Goal: Transaction & Acquisition: Purchase product/service

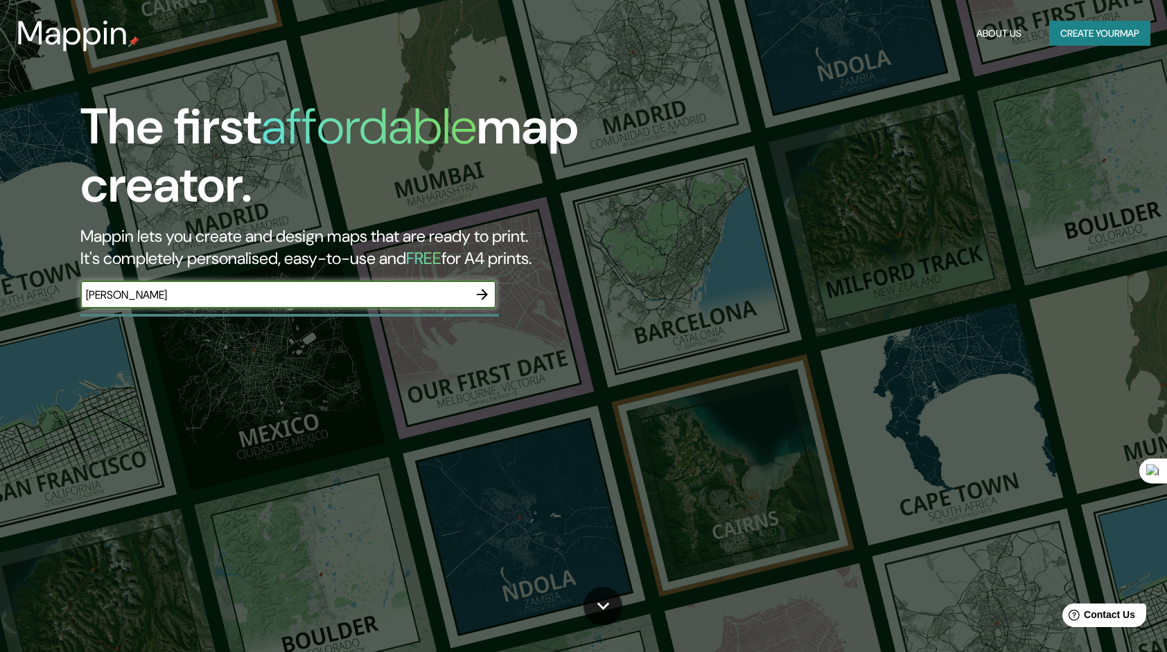
type input "[PERSON_NAME]"
click at [484, 291] on icon "button" at bounding box center [482, 294] width 11 height 11
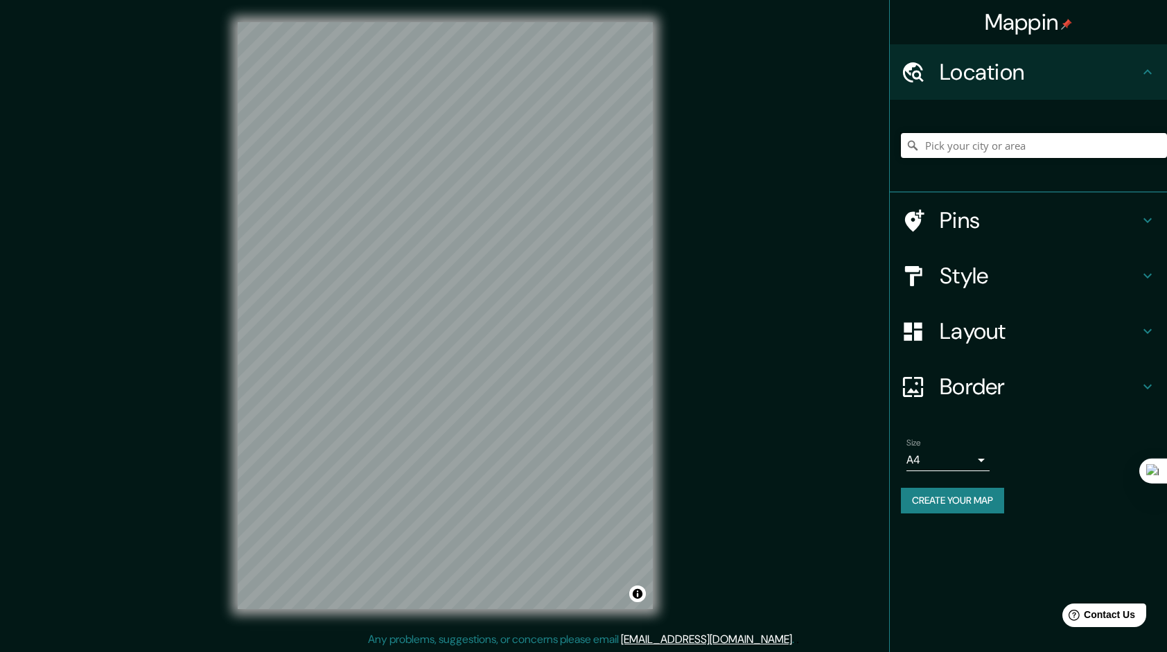
click at [950, 148] on input "Pick your city or area" at bounding box center [1034, 145] width 266 height 25
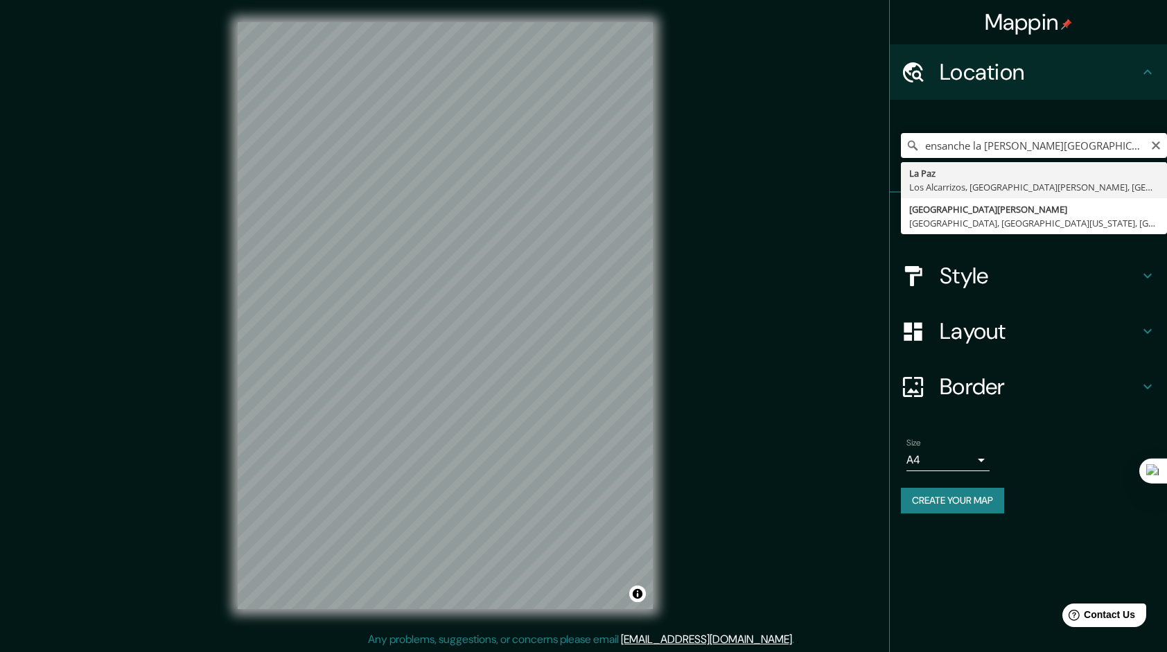
drag, startPoint x: 1076, startPoint y: 147, endPoint x: 920, endPoint y: 153, distance: 156.7
click at [922, 154] on input "ensanche la paz santo domingo" at bounding box center [1034, 145] width 266 height 25
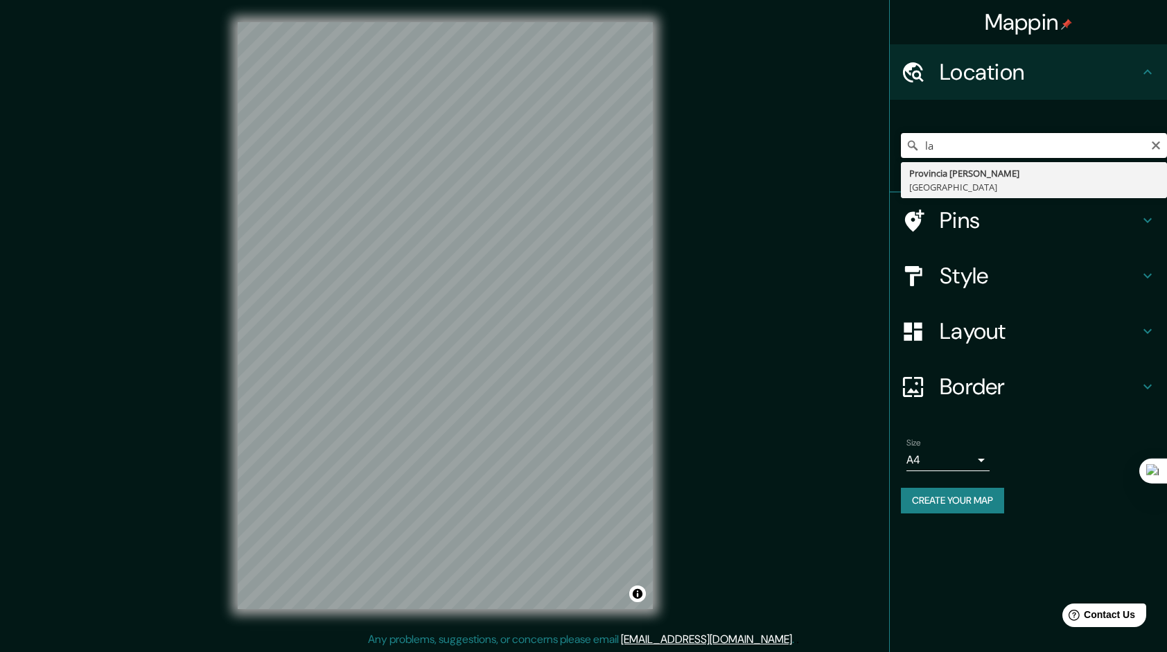
type input "l"
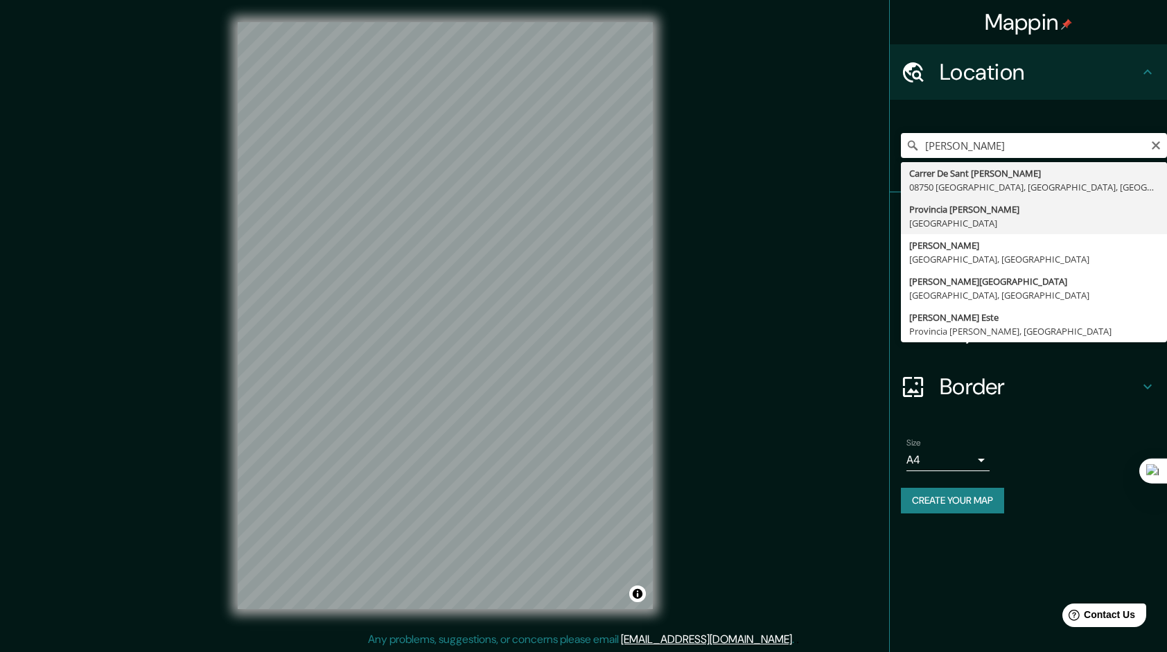
type input "Provincia Santo Domingo, República Dominicana"
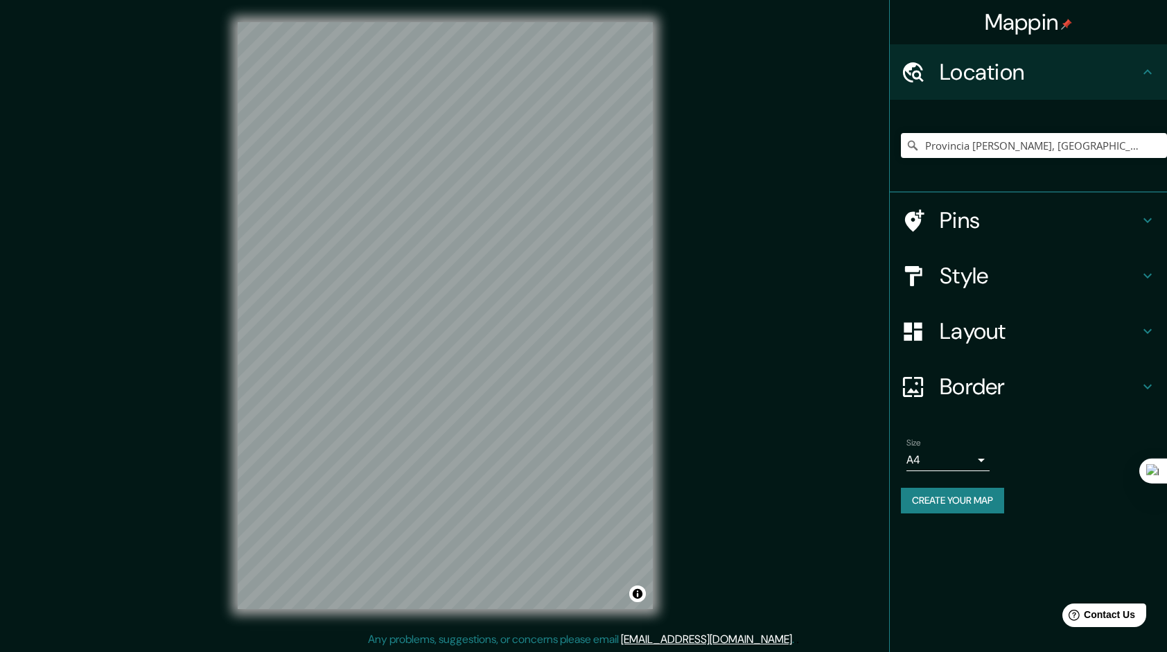
click at [968, 221] on h4 "Pins" at bounding box center [1039, 220] width 200 height 28
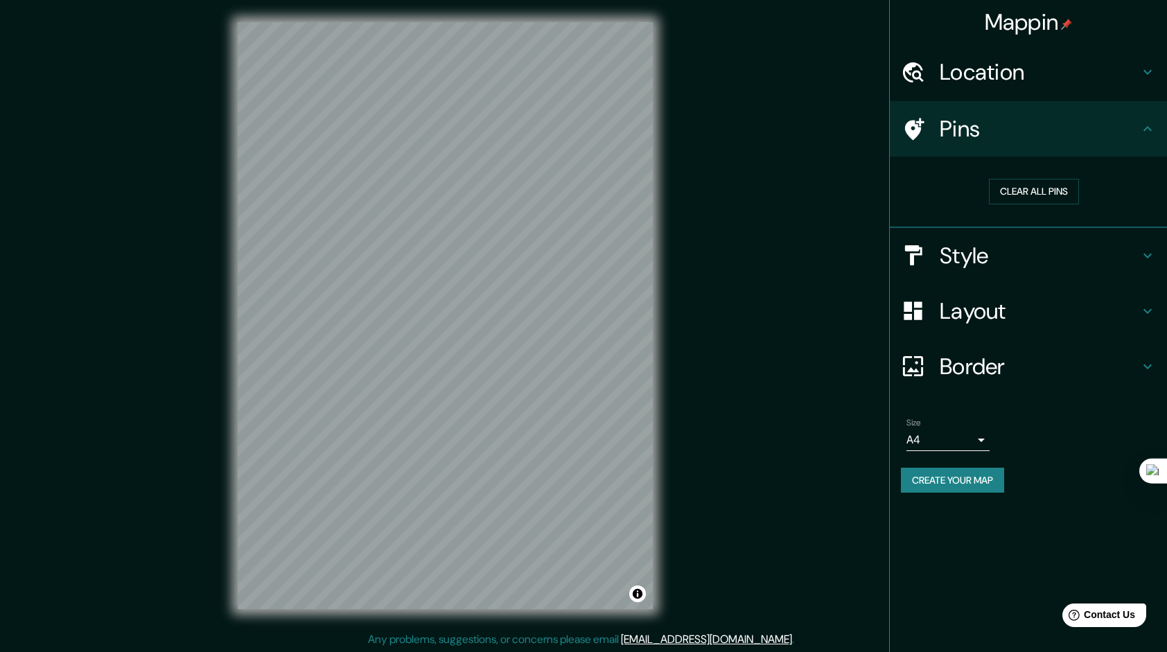
click at [965, 233] on div "Style" at bounding box center [1027, 255] width 277 height 55
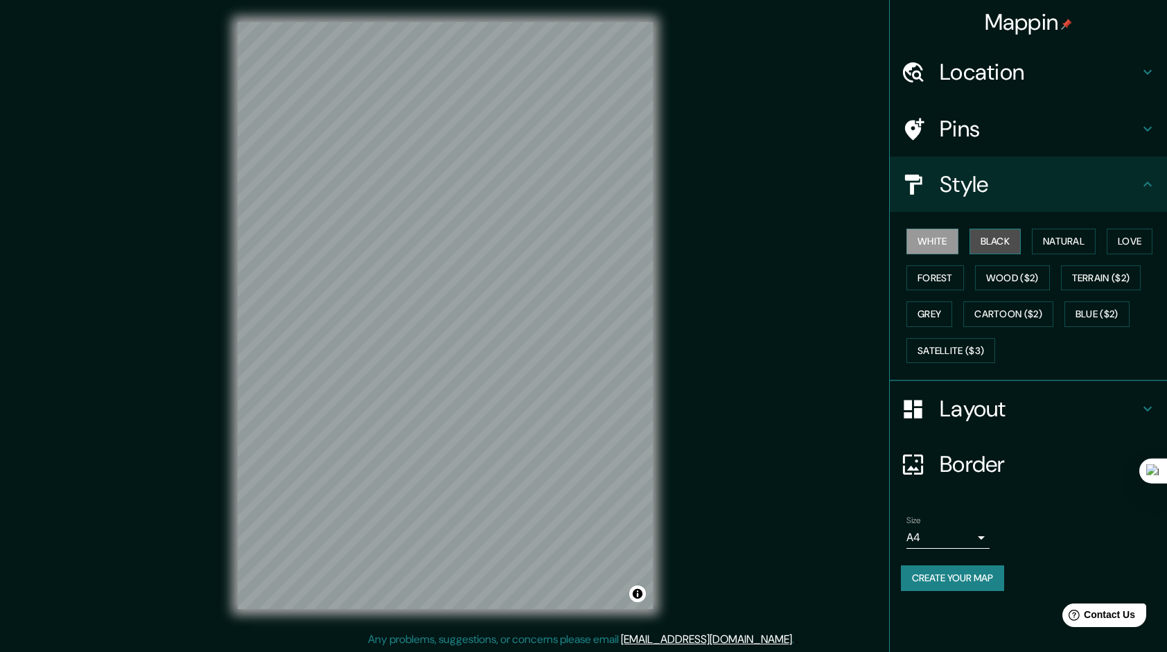
click at [986, 244] on button "Black" at bounding box center [995, 242] width 52 height 26
click at [980, 538] on body "Mappin Location Provincia Santo Domingo, República Dominicana Pins Style White …" at bounding box center [583, 326] width 1167 height 652
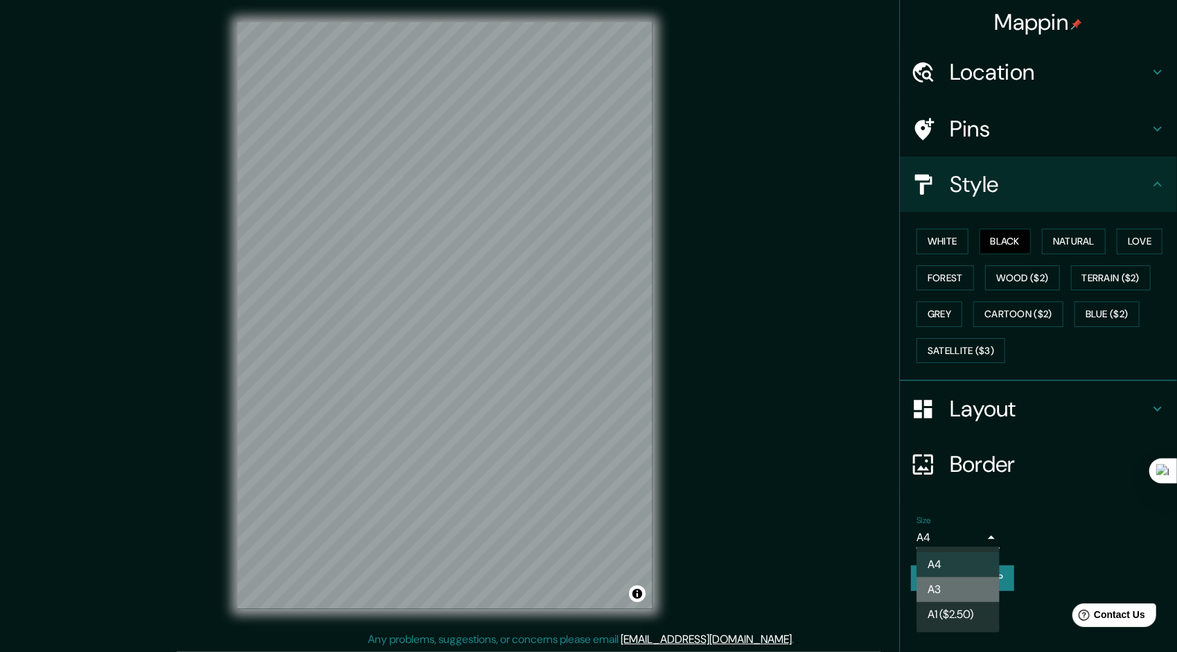
click at [982, 590] on li "A3" at bounding box center [957, 589] width 83 height 25
type input "a4"
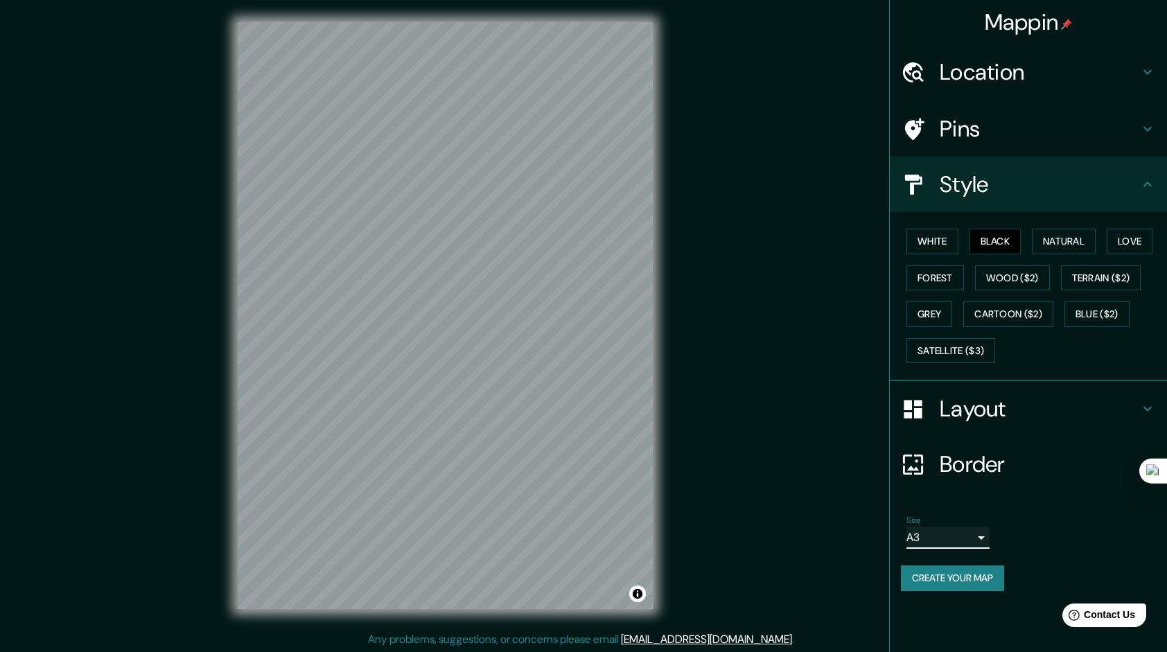
scroll to position [1, 0]
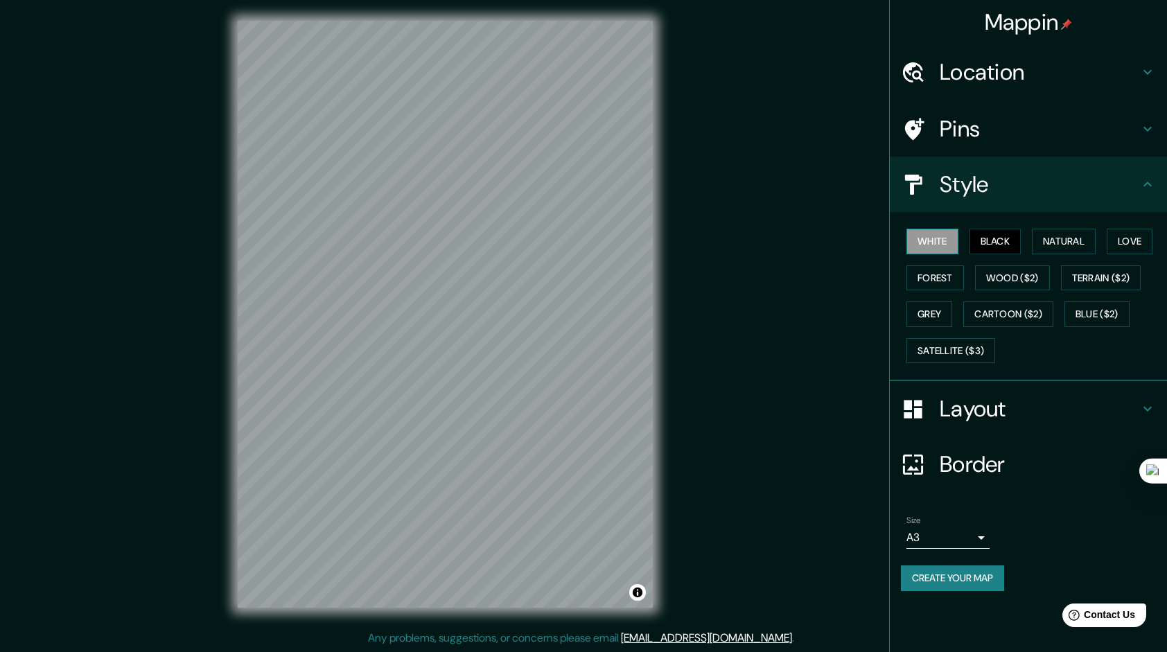
click at [937, 245] on button "White" at bounding box center [932, 242] width 52 height 26
click at [977, 236] on button "Black" at bounding box center [995, 242] width 52 height 26
click at [922, 242] on button "White" at bounding box center [932, 242] width 52 height 26
click at [1043, 236] on button "Natural" at bounding box center [1063, 242] width 64 height 26
click at [1006, 247] on button "Black" at bounding box center [995, 242] width 52 height 26
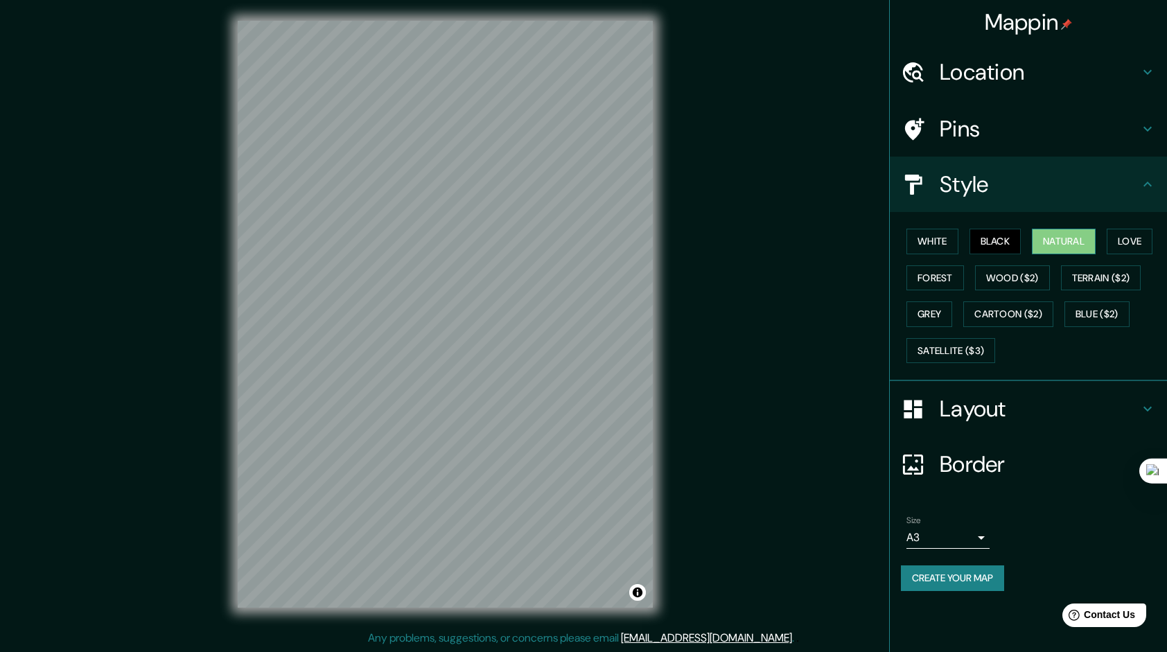
click at [1056, 233] on button "Natural" at bounding box center [1063, 242] width 64 height 26
click at [1135, 233] on button "Love" at bounding box center [1129, 242] width 46 height 26
click at [1088, 240] on button "Natural" at bounding box center [1063, 242] width 64 height 26
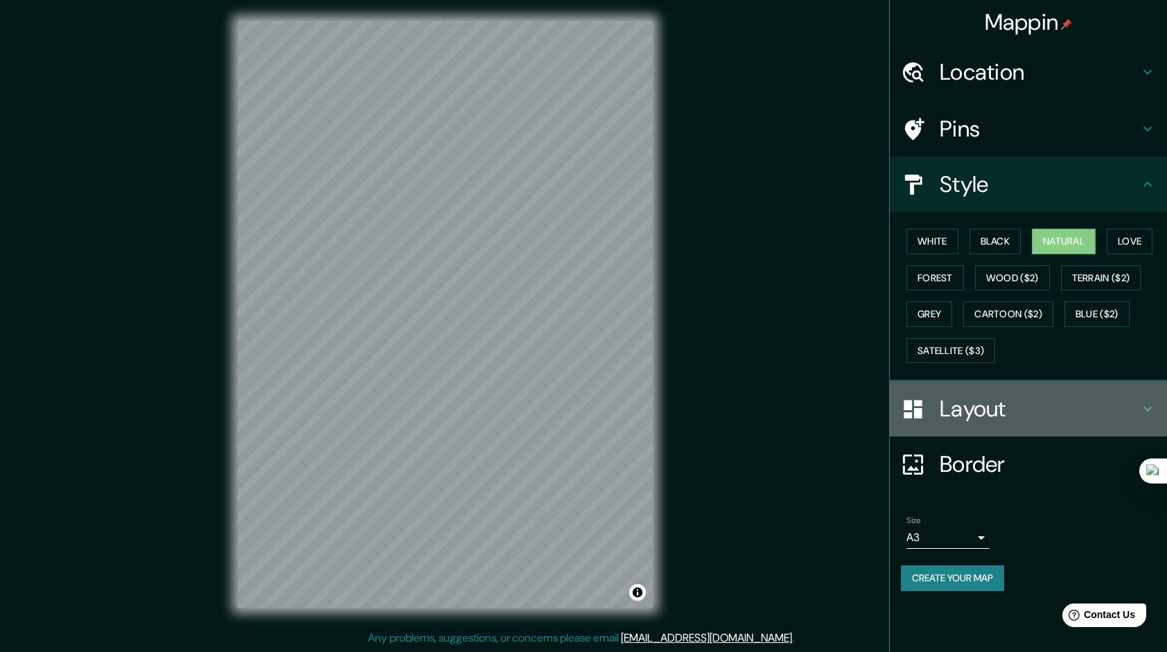
click at [957, 409] on h4 "Layout" at bounding box center [1039, 409] width 200 height 28
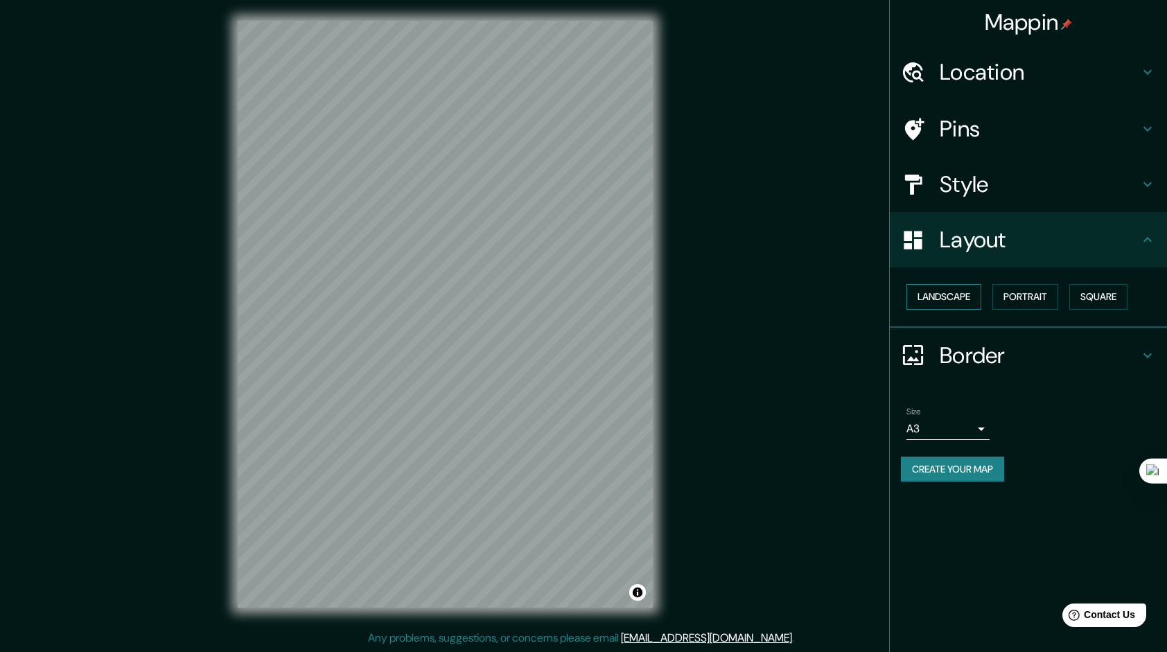
click at [967, 292] on button "Landscape" at bounding box center [943, 297] width 75 height 26
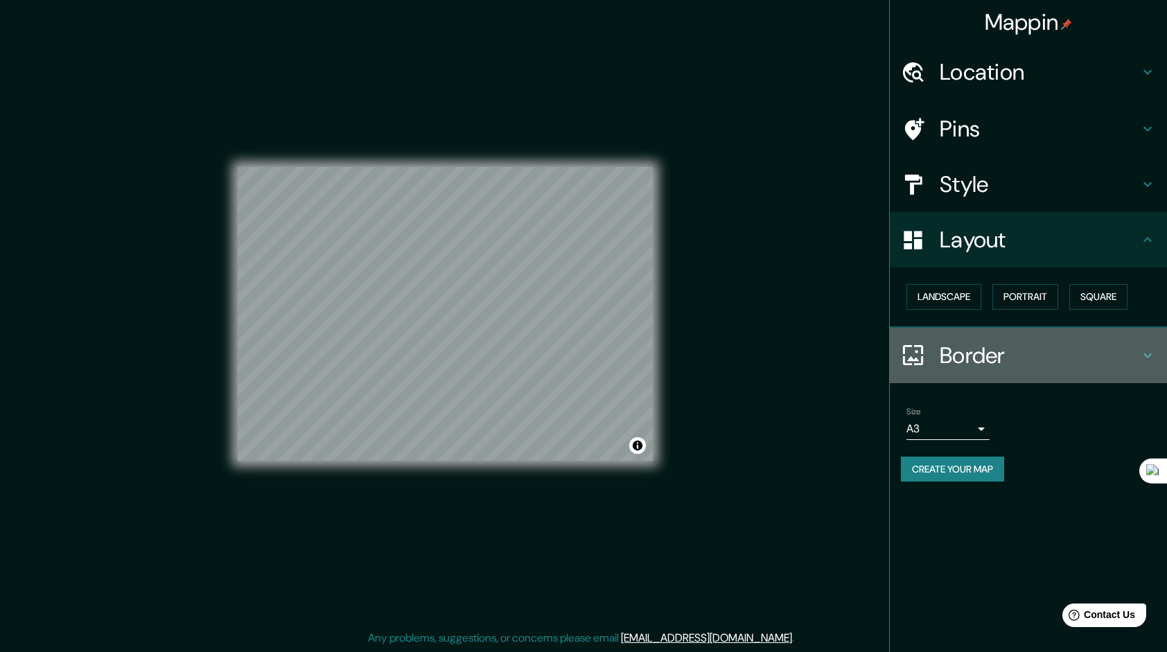
click at [974, 353] on h4 "Border" at bounding box center [1039, 356] width 200 height 28
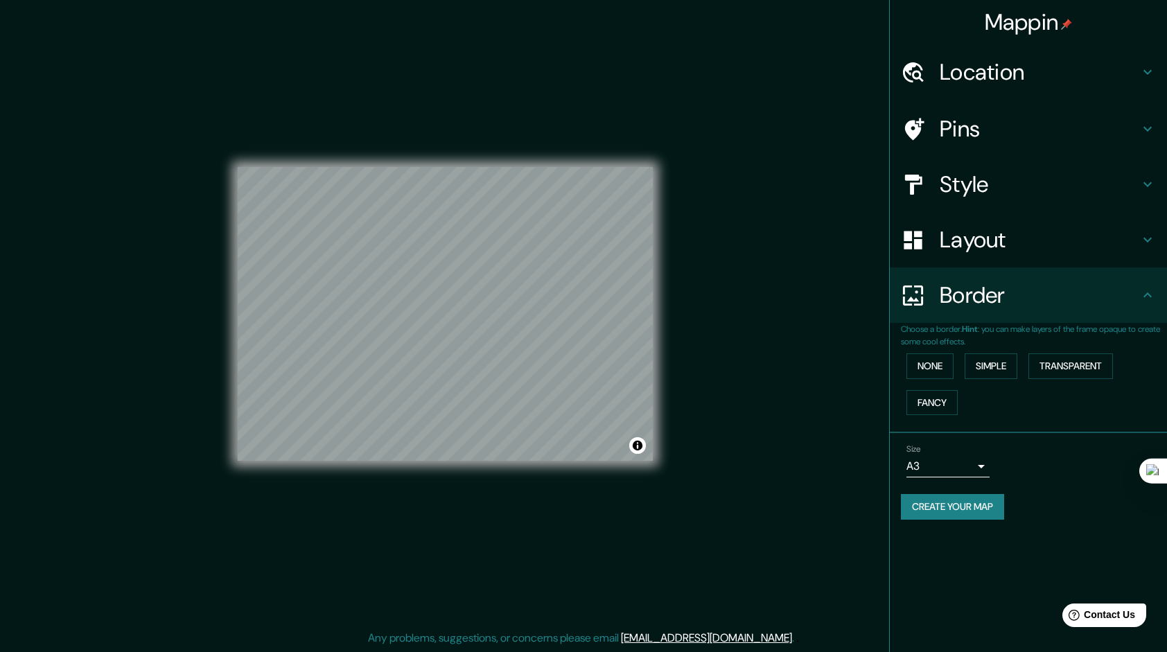
click at [957, 242] on h4 "Layout" at bounding box center [1039, 240] width 200 height 28
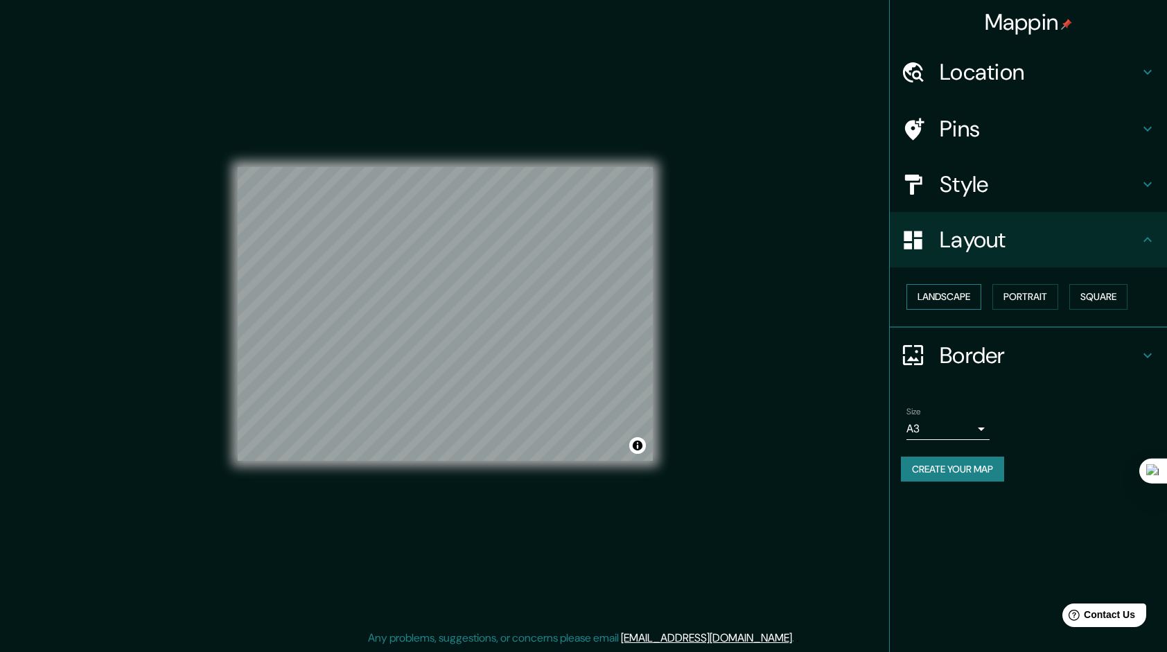
click at [959, 291] on button "Landscape" at bounding box center [943, 297] width 75 height 26
click at [966, 172] on h4 "Style" at bounding box center [1039, 184] width 200 height 28
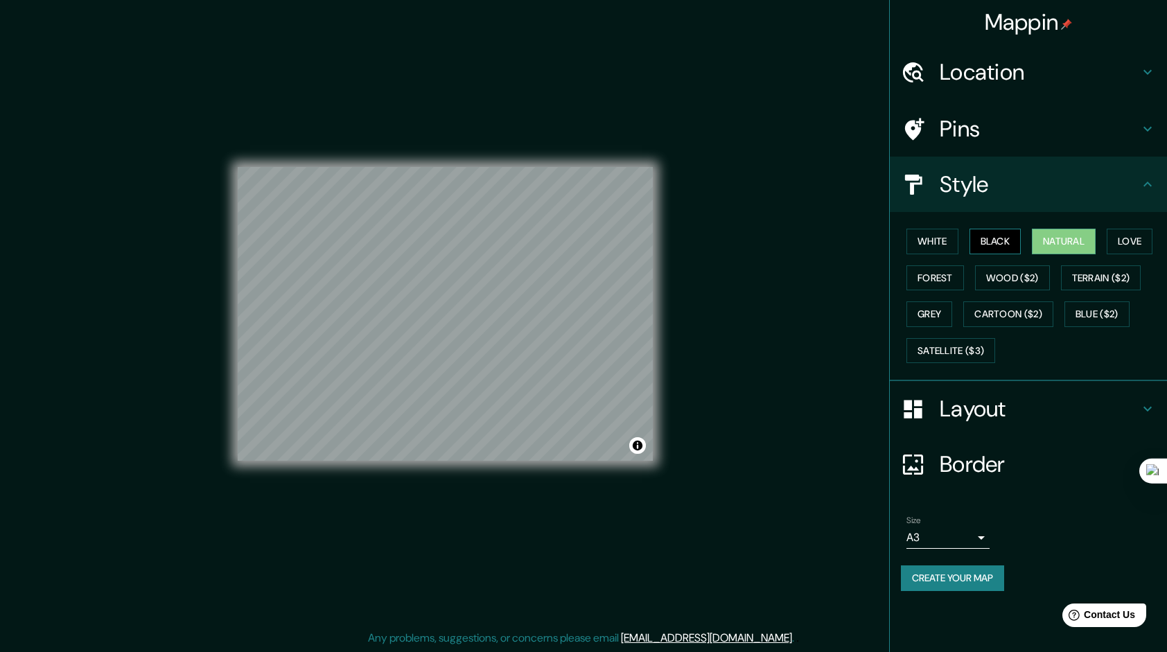
click at [987, 239] on button "Black" at bounding box center [995, 242] width 52 height 26
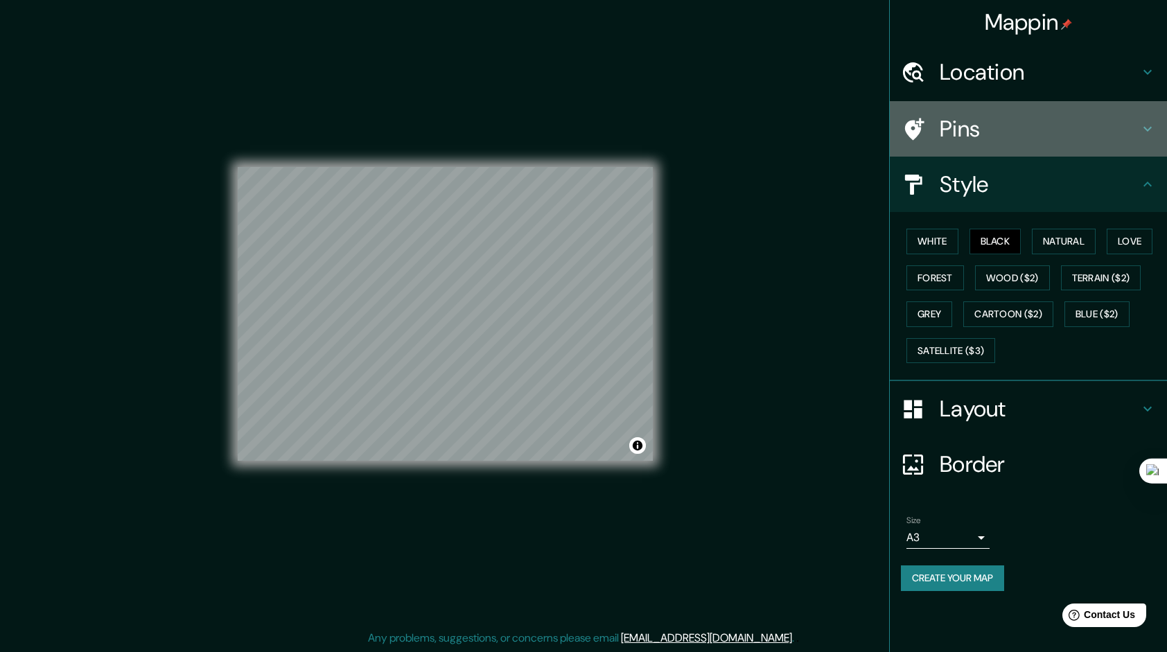
click at [960, 139] on h4 "Pins" at bounding box center [1039, 129] width 200 height 28
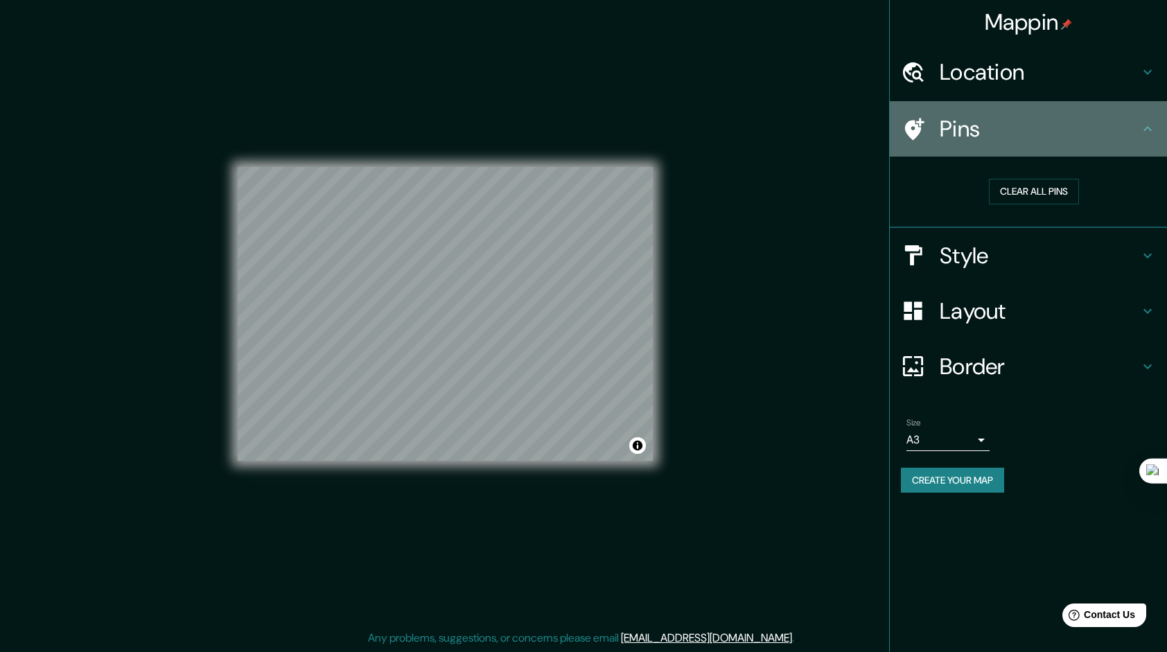
click at [962, 138] on h4 "Pins" at bounding box center [1039, 129] width 200 height 28
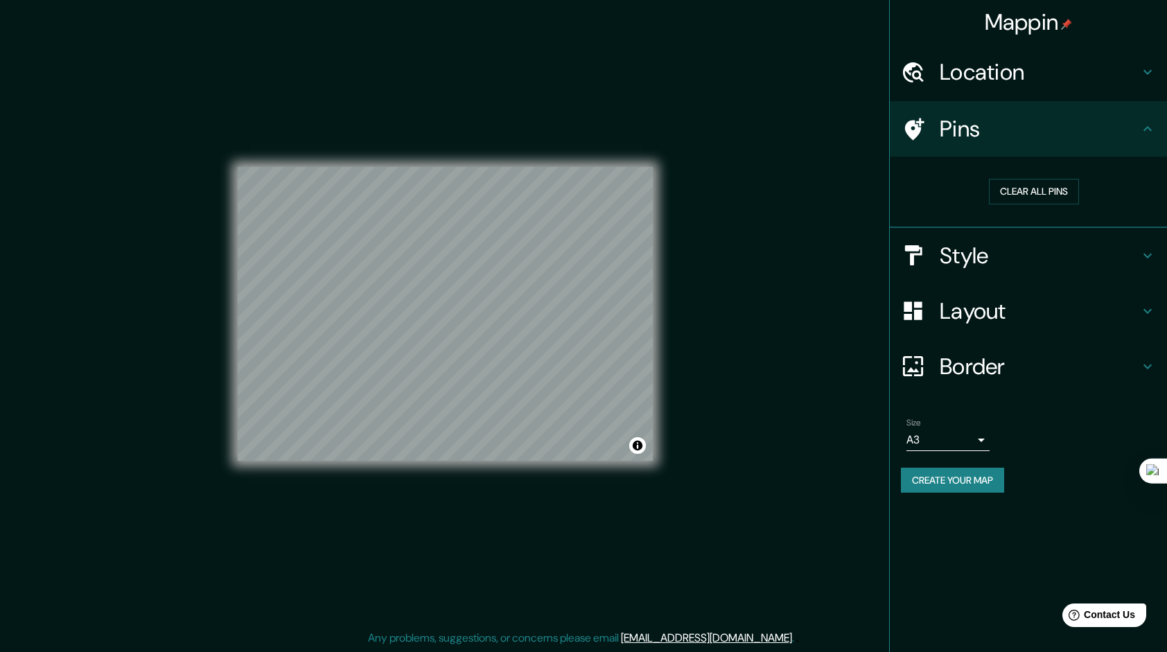
click at [1022, 82] on h4 "Location" at bounding box center [1039, 72] width 200 height 28
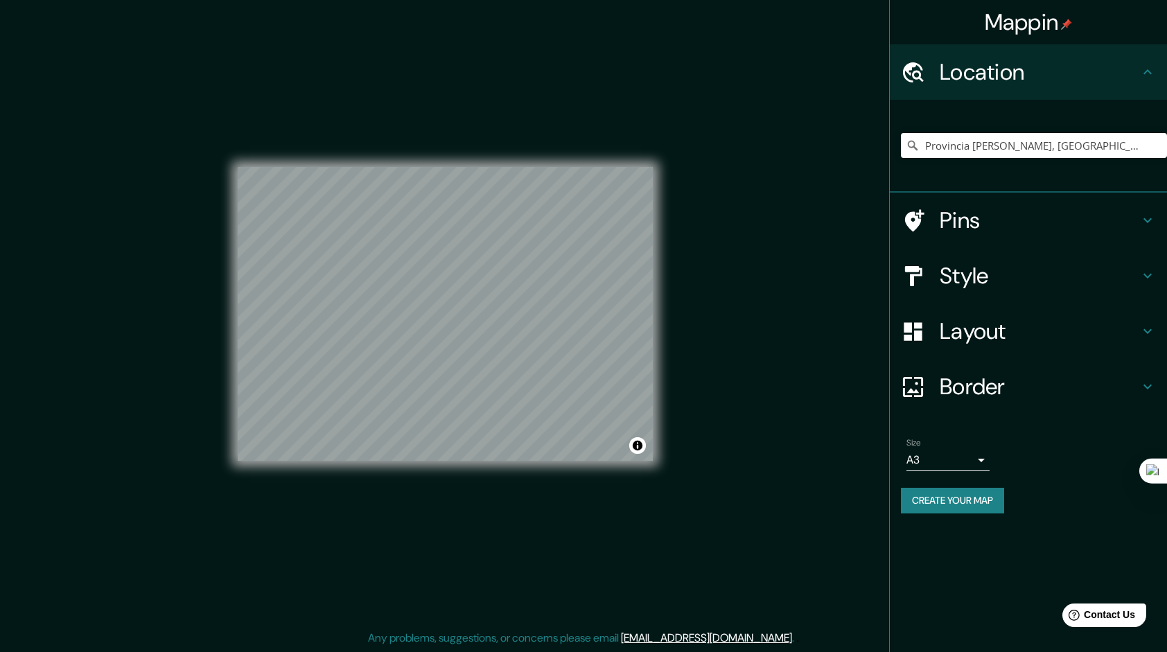
click at [988, 391] on h4 "Border" at bounding box center [1039, 387] width 200 height 28
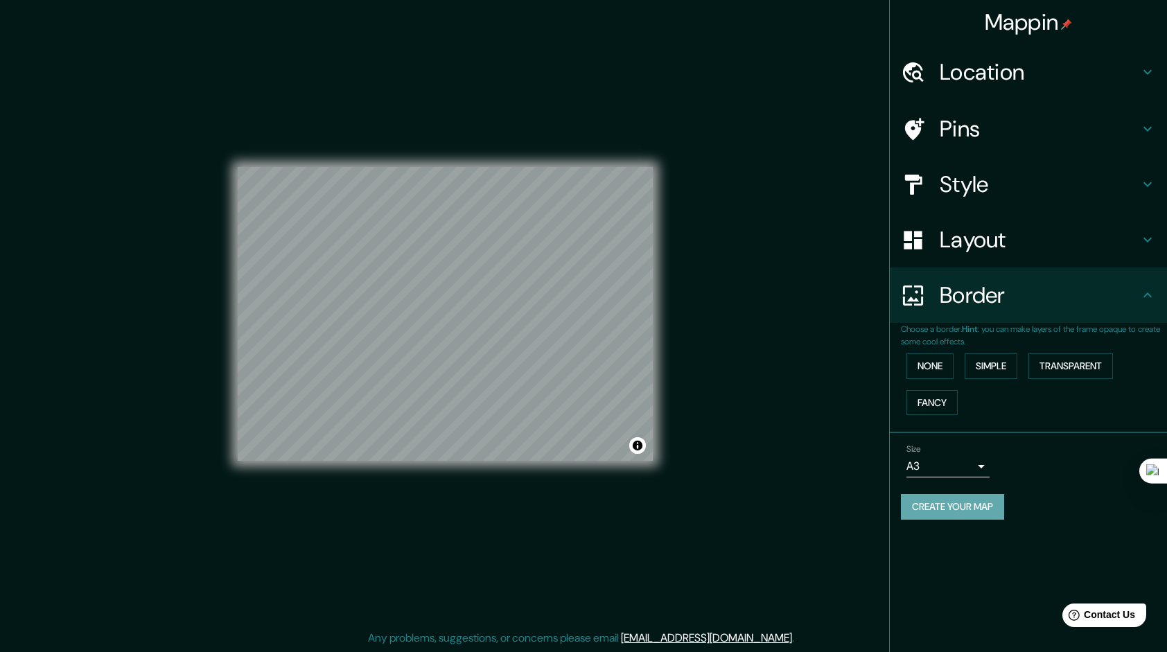
click at [932, 507] on button "Create your map" at bounding box center [952, 507] width 103 height 26
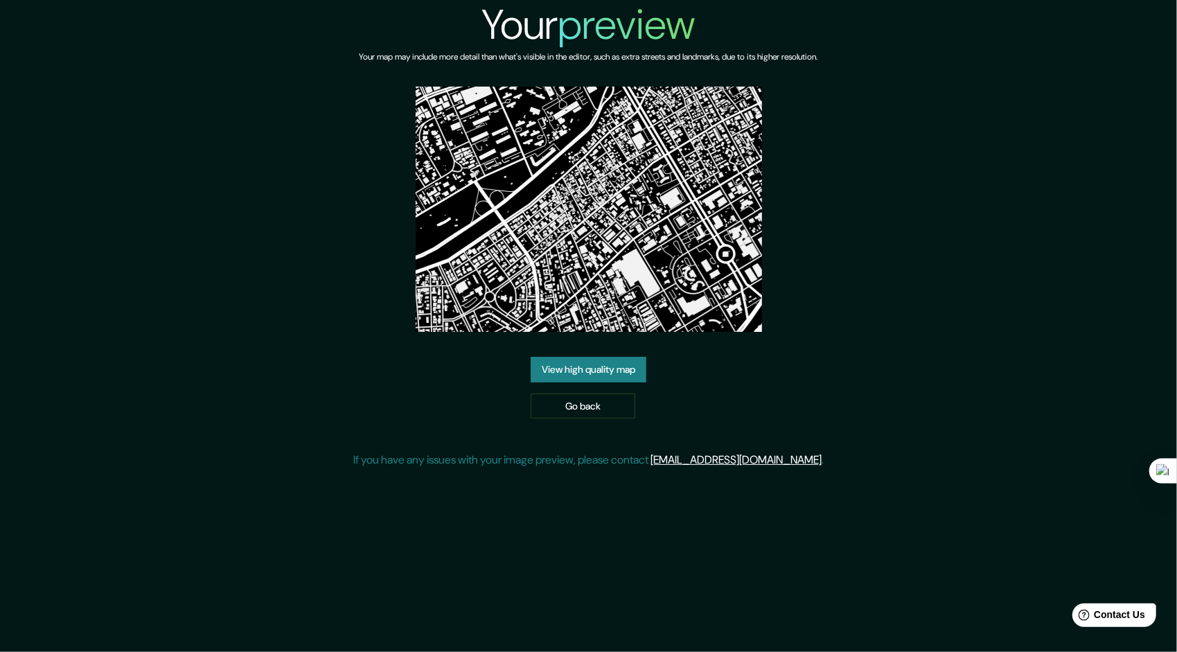
click at [614, 364] on link "View high quality map" at bounding box center [589, 370] width 116 height 26
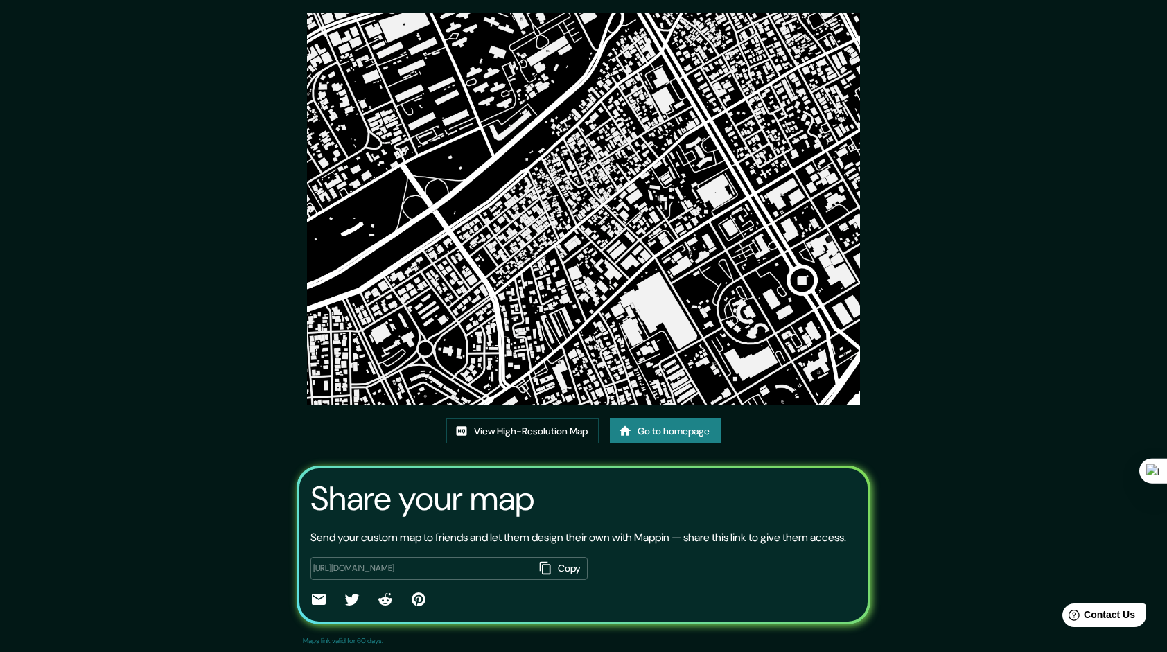
scroll to position [85, 0]
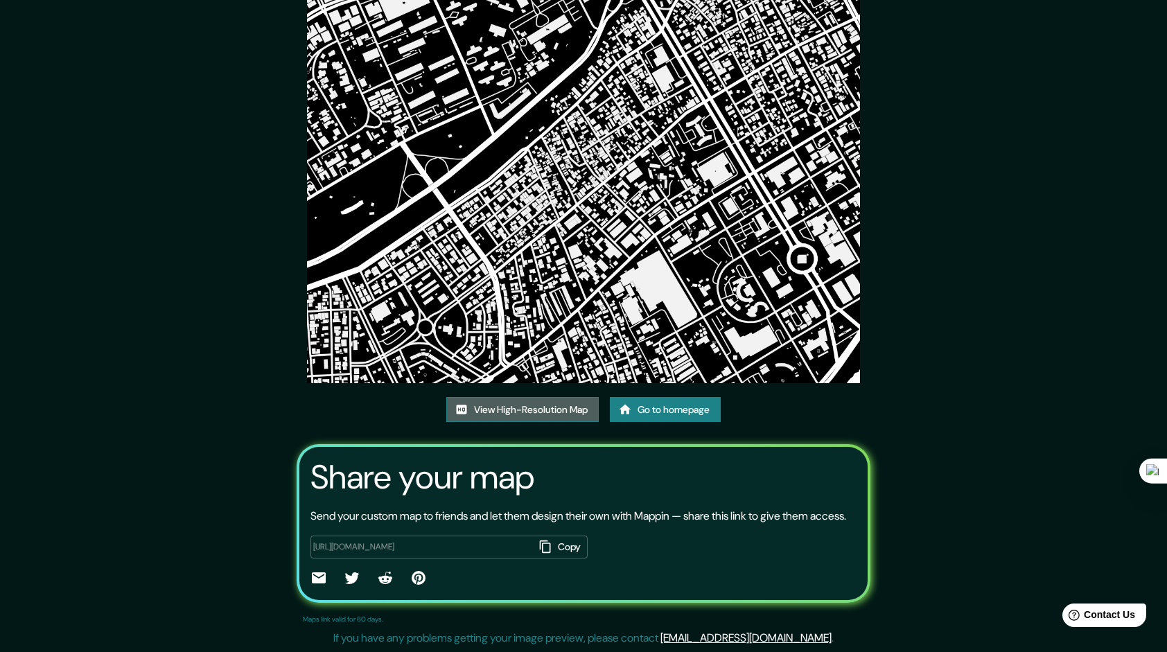
click at [556, 397] on link "View High-Resolution Map" at bounding box center [522, 410] width 152 height 26
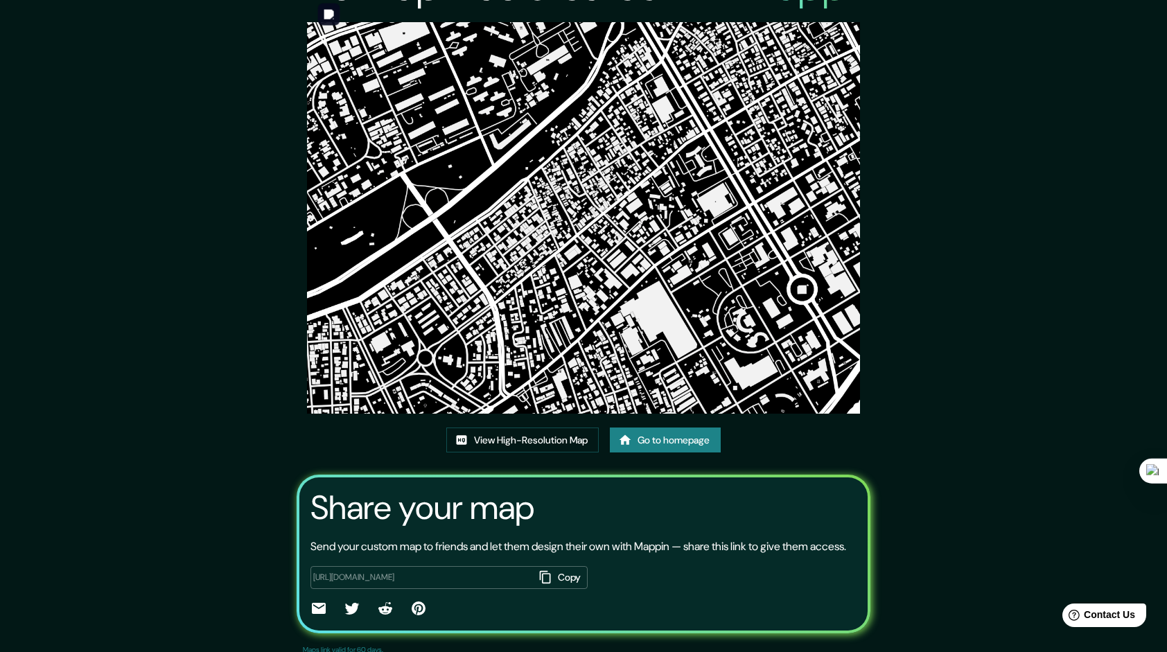
scroll to position [69, 0]
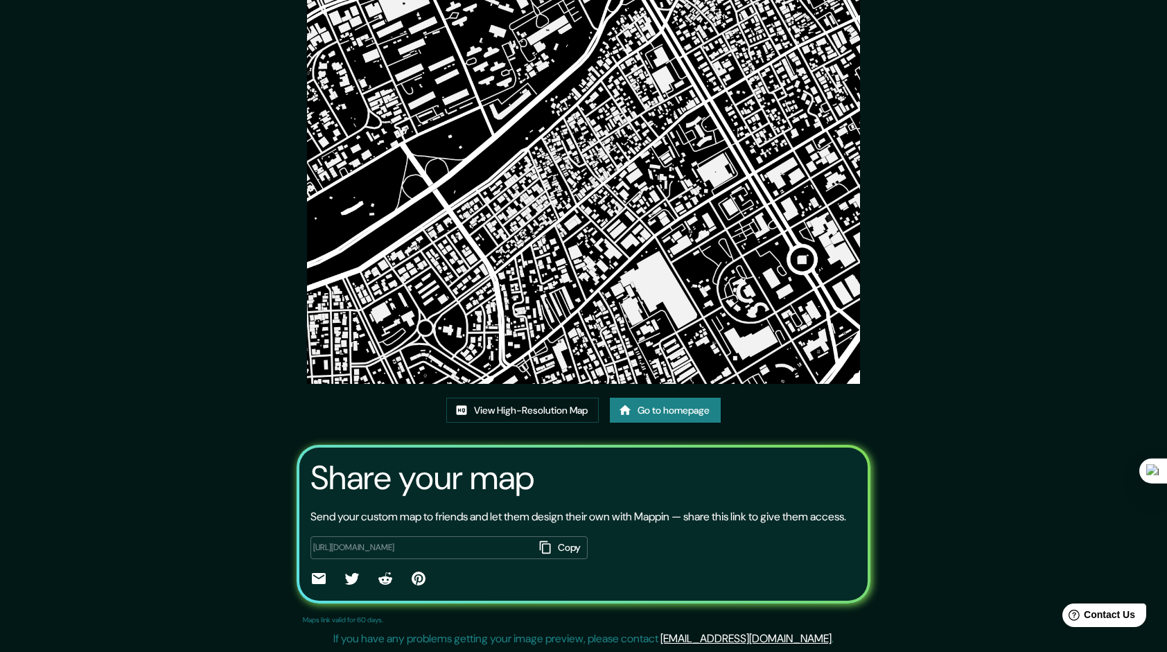
click at [1097, 413] on div "This map was created with Mappin View High-Resolution Map Go to homepage Share …" at bounding box center [583, 291] width 1167 height 721
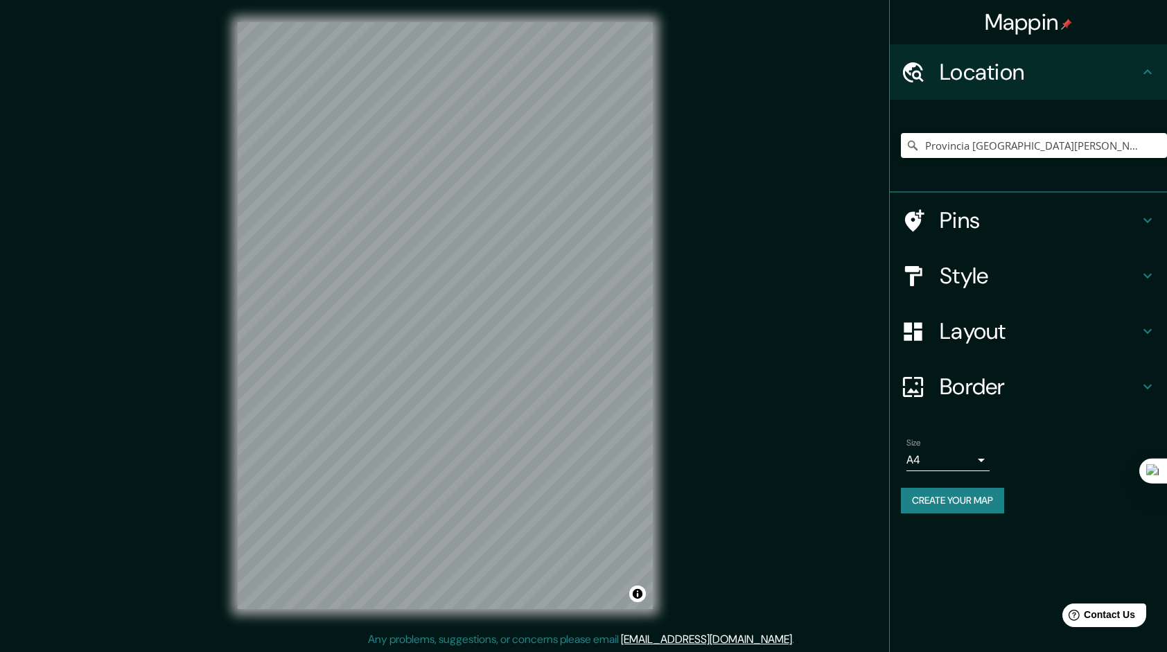
scroll to position [1, 0]
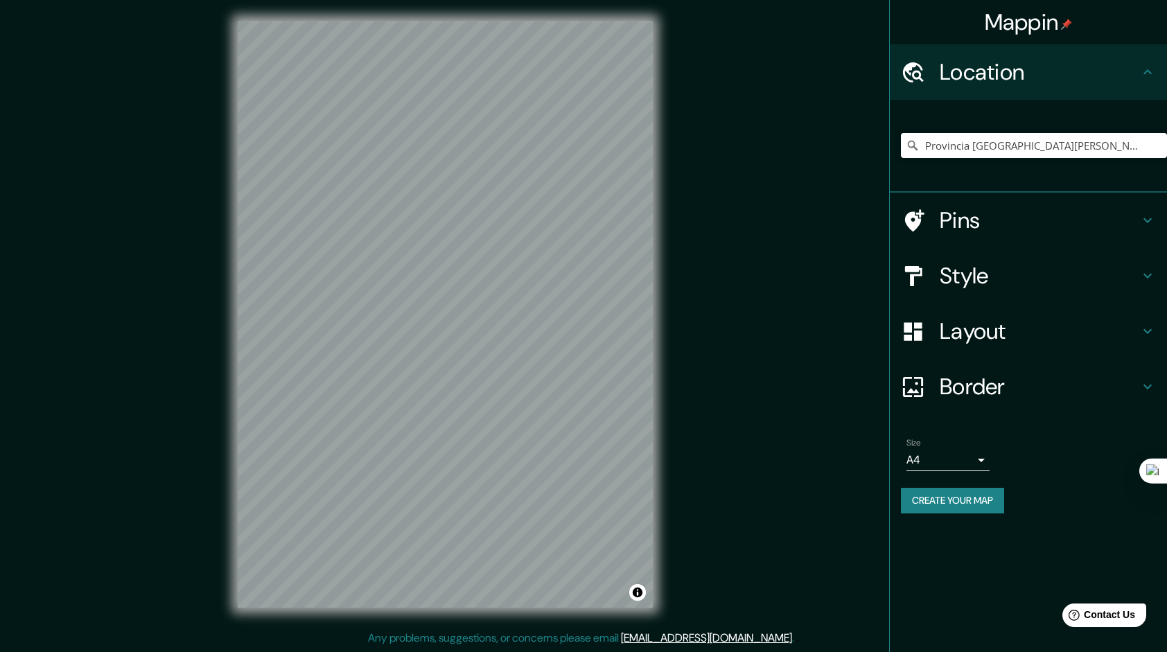
click at [1009, 269] on h4 "Style" at bounding box center [1039, 276] width 200 height 28
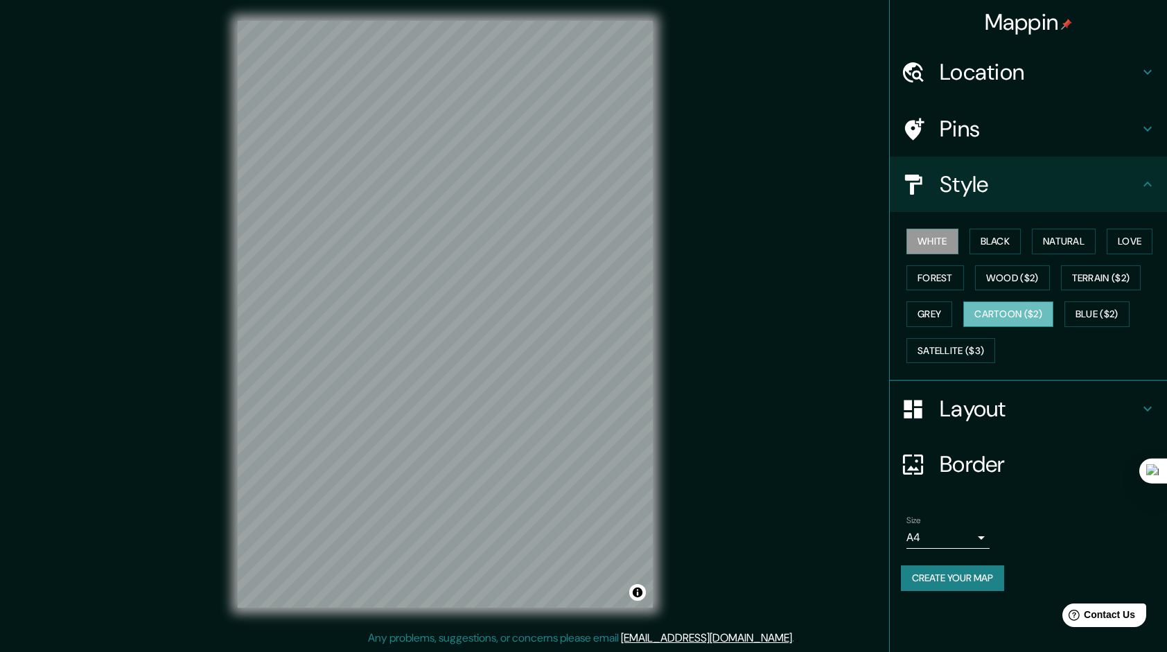
click at [1003, 310] on button "Cartoon ($2)" at bounding box center [1008, 314] width 90 height 26
click at [998, 276] on button "Wood ($2)" at bounding box center [1012, 278] width 75 height 26
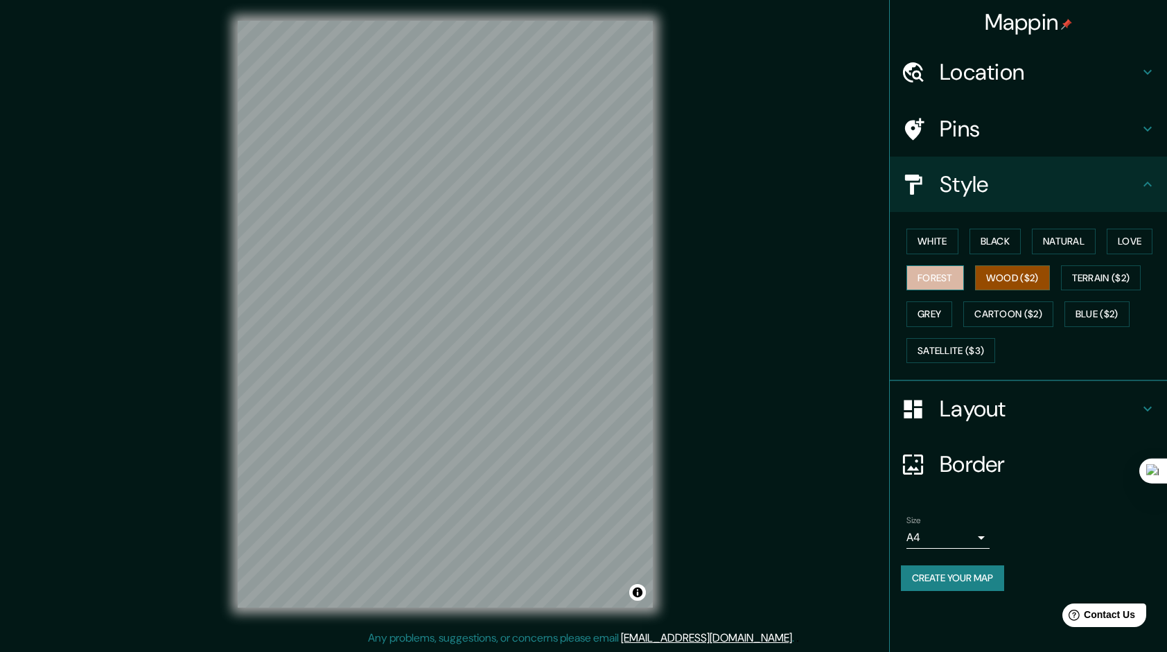
click at [943, 274] on button "Forest" at bounding box center [934, 278] width 57 height 26
click at [1096, 274] on button "Terrain ($2)" at bounding box center [1101, 278] width 80 height 26
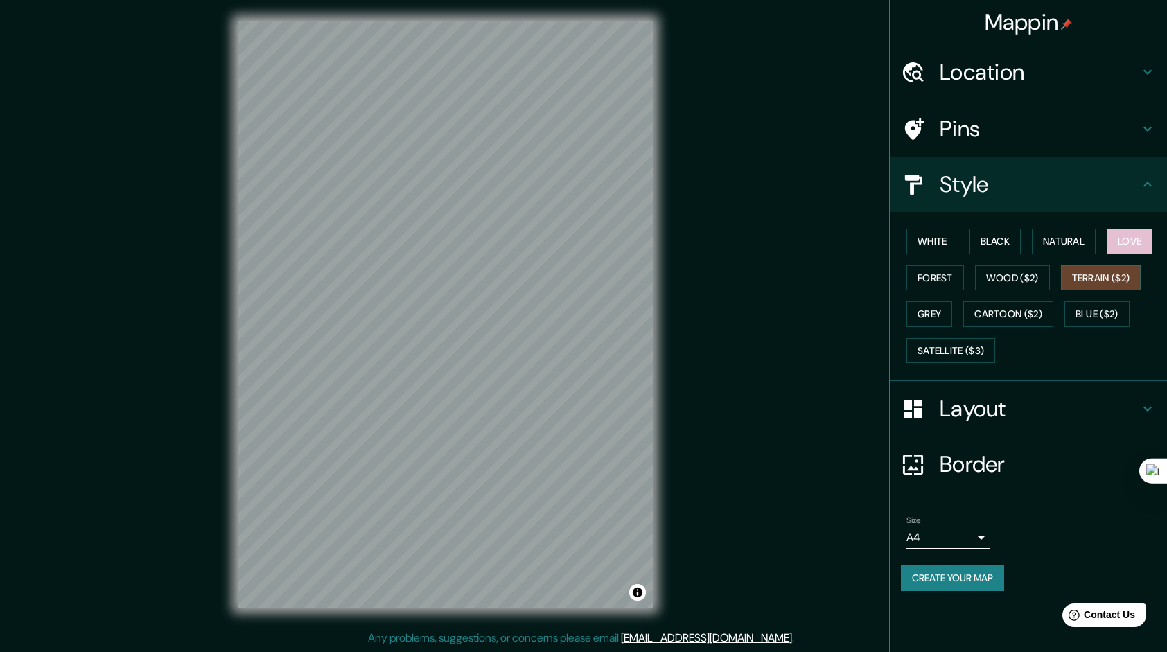
click at [1124, 240] on button "Love" at bounding box center [1129, 242] width 46 height 26
click at [1068, 234] on button "Natural" at bounding box center [1063, 242] width 64 height 26
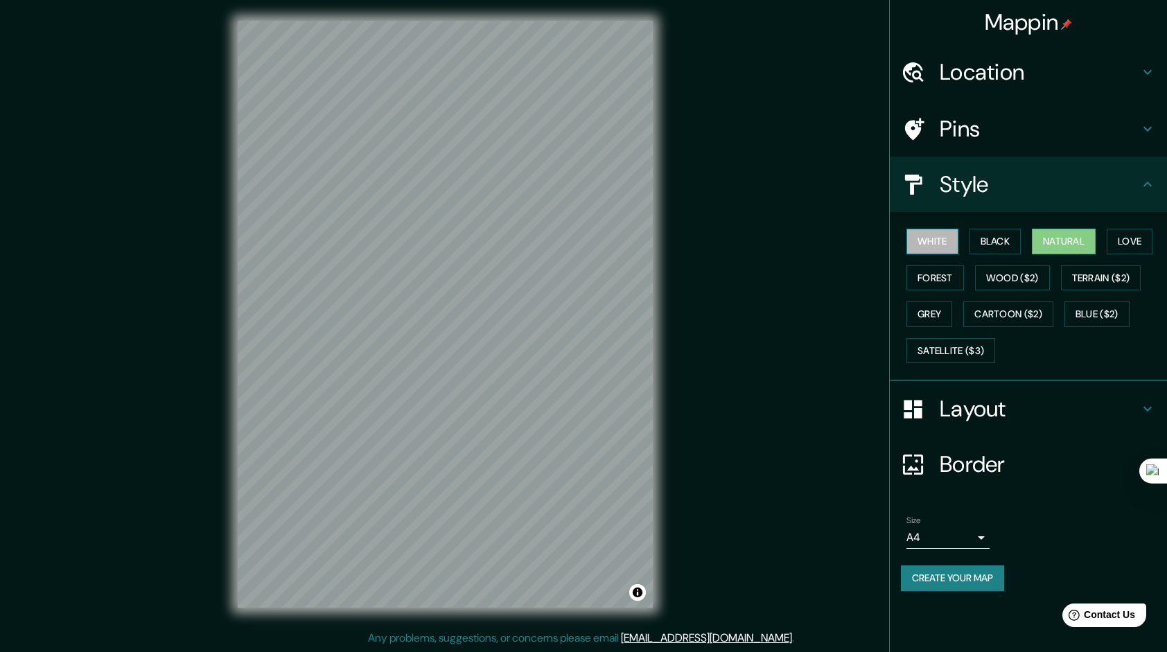
click at [923, 233] on button "White" at bounding box center [932, 242] width 52 height 26
click at [926, 348] on button "Satellite ($3)" at bounding box center [950, 351] width 89 height 26
click at [1079, 232] on button "Natural" at bounding box center [1063, 242] width 64 height 26
click at [968, 402] on h4 "Layout" at bounding box center [1039, 409] width 200 height 28
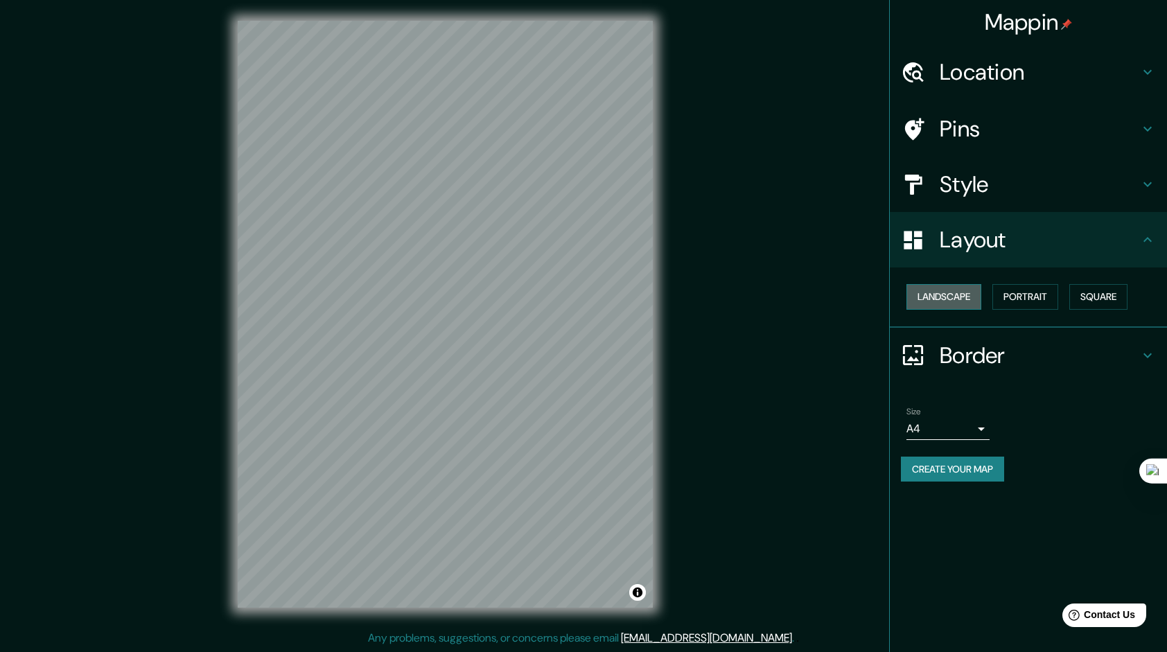
drag, startPoint x: 953, startPoint y: 292, endPoint x: 945, endPoint y: 302, distance: 12.8
click at [952, 302] on button "Landscape" at bounding box center [943, 297] width 75 height 26
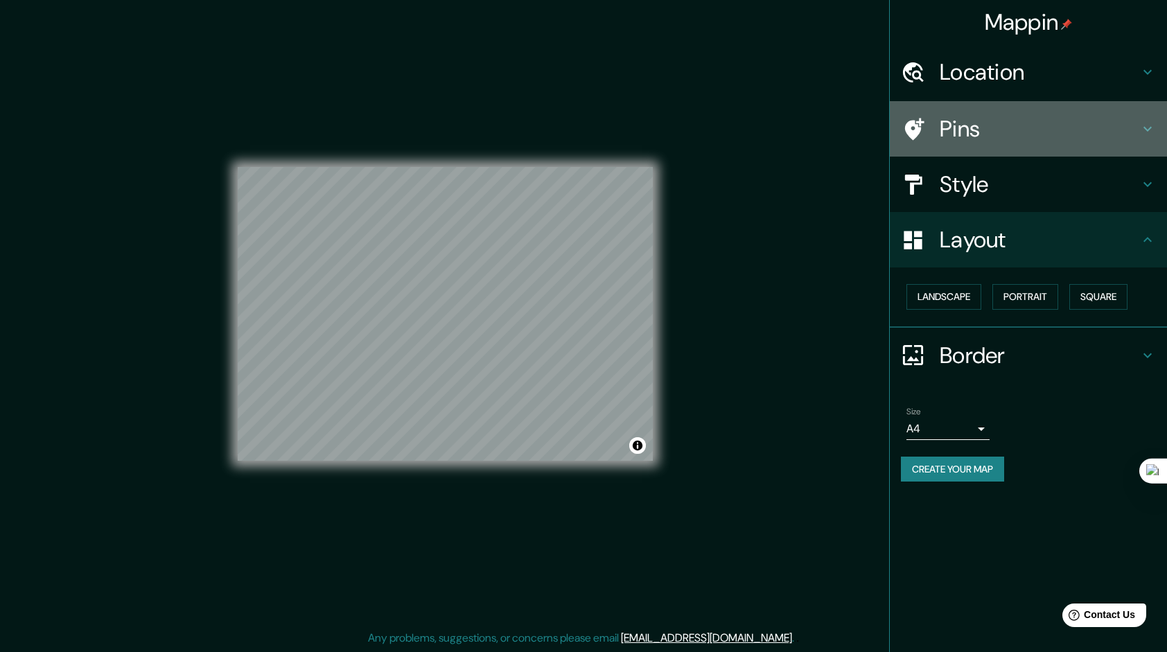
click at [1045, 125] on h4 "Pins" at bounding box center [1039, 129] width 200 height 28
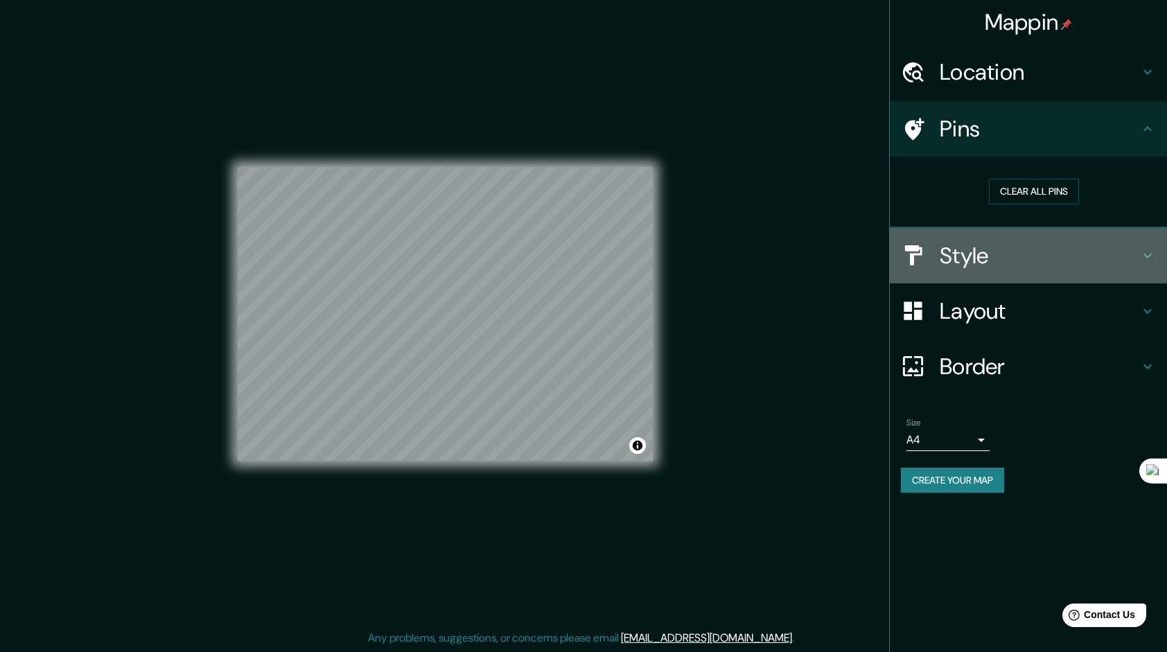
click at [989, 260] on h4 "Style" at bounding box center [1039, 256] width 200 height 28
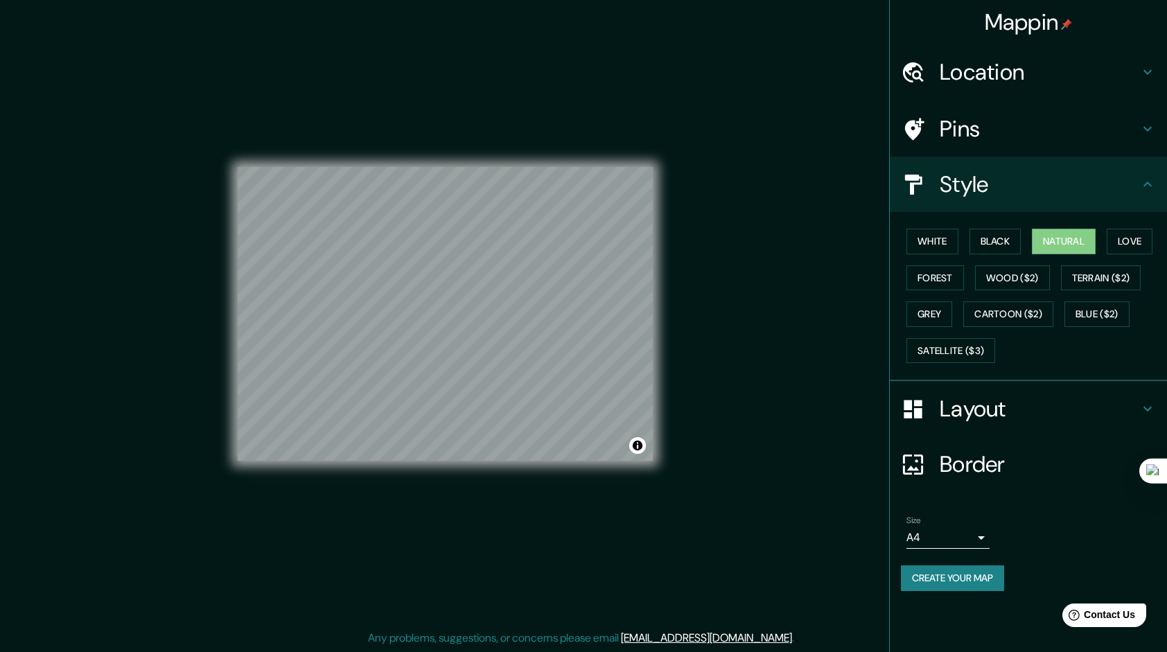
click at [997, 468] on h4 "Border" at bounding box center [1039, 464] width 200 height 28
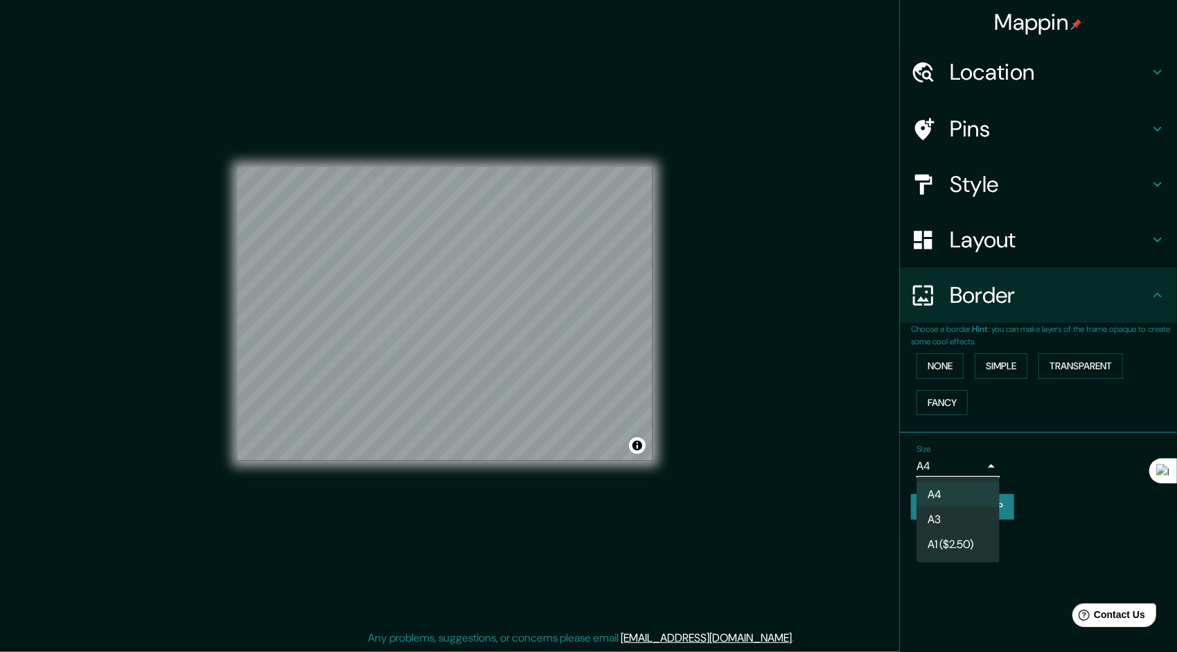
click at [959, 463] on body "Mappin Location Provincia Santo Domingo, República Dominicana Pins Style Layout…" at bounding box center [588, 325] width 1177 height 652
click at [986, 438] on div at bounding box center [588, 326] width 1177 height 652
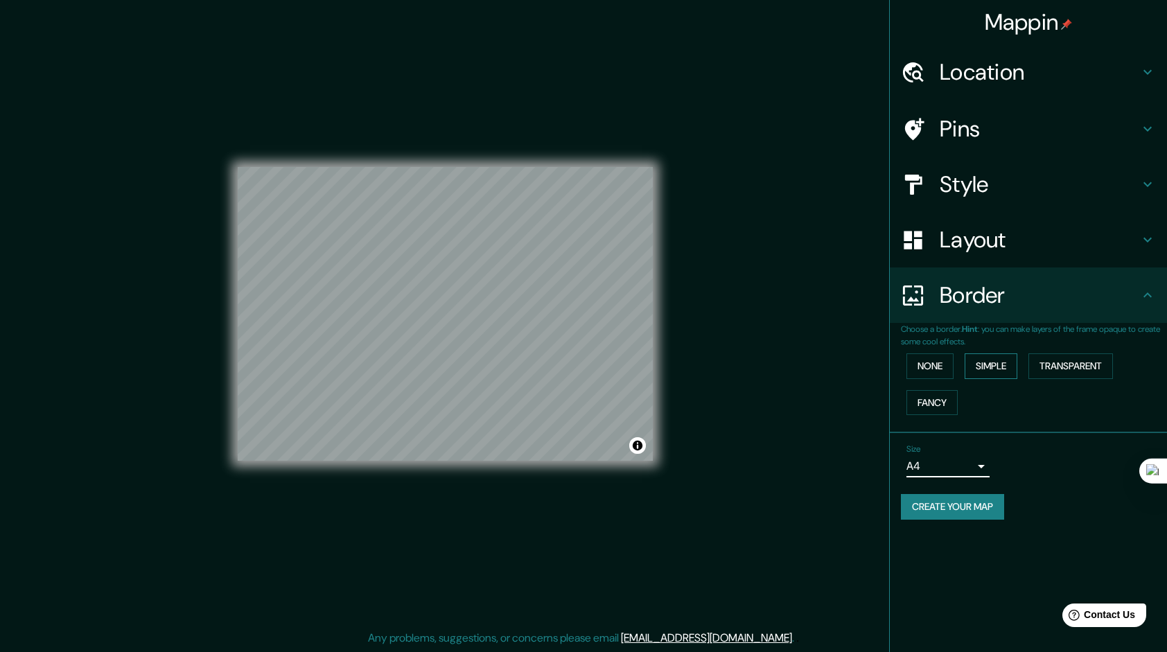
click at [984, 362] on button "Simple" at bounding box center [990, 366] width 53 height 26
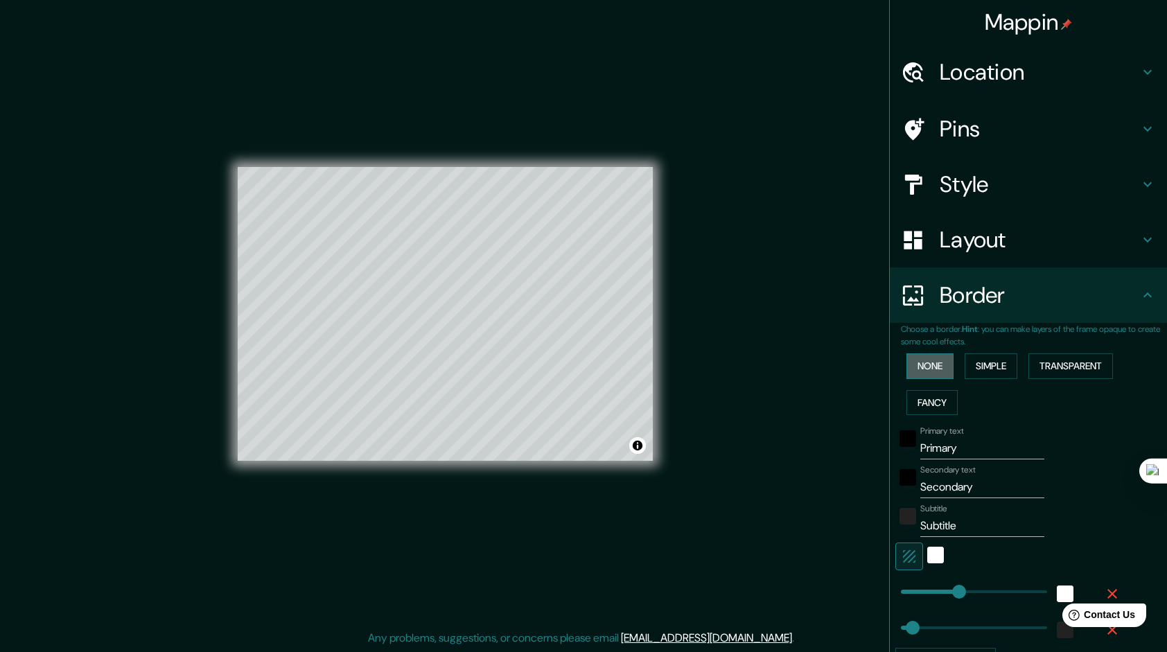
click at [921, 367] on button "None" at bounding box center [929, 366] width 47 height 26
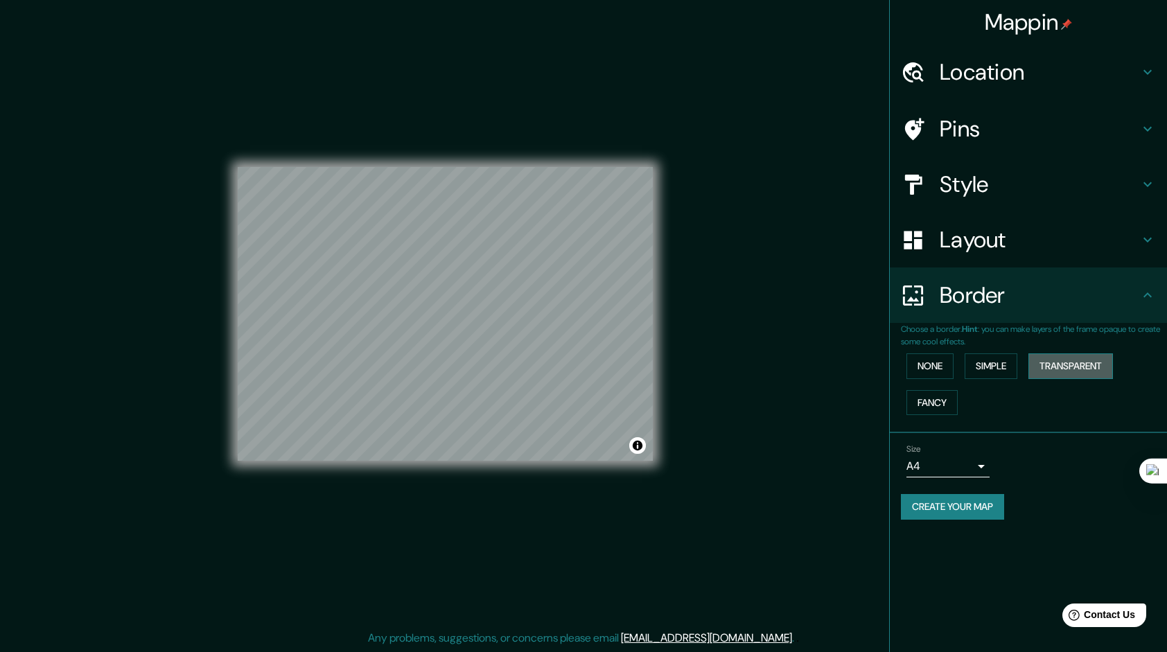
click at [1050, 362] on button "Transparent" at bounding box center [1070, 366] width 85 height 26
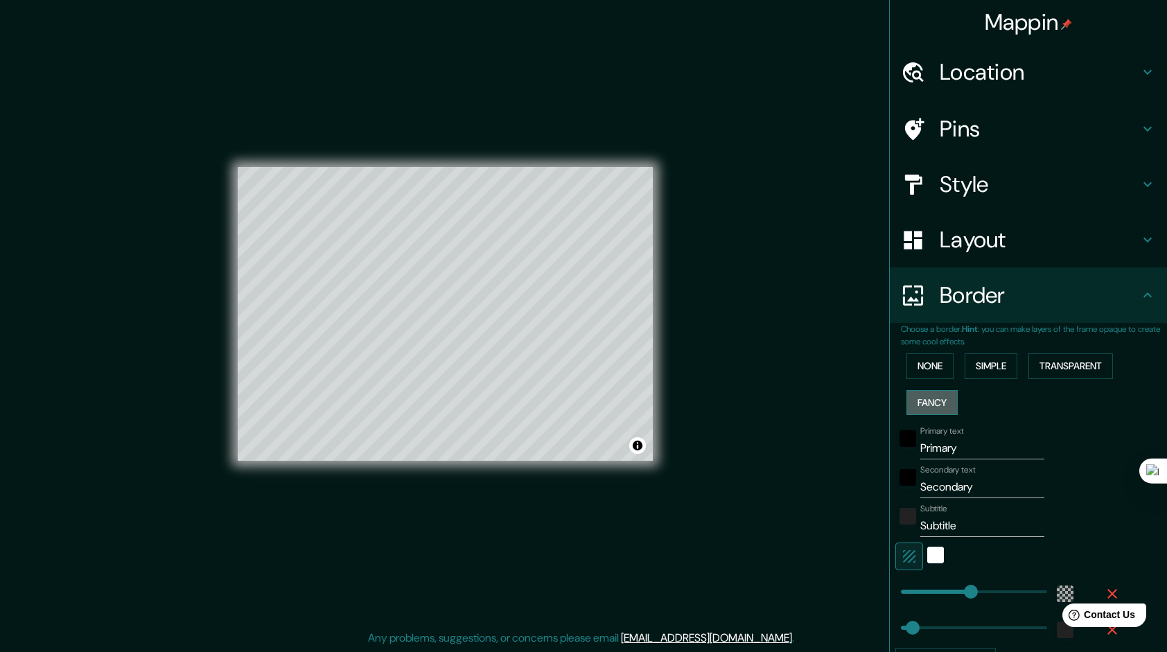
click at [914, 402] on button "Fancy" at bounding box center [931, 403] width 51 height 26
click at [917, 364] on button "None" at bounding box center [929, 366] width 47 height 26
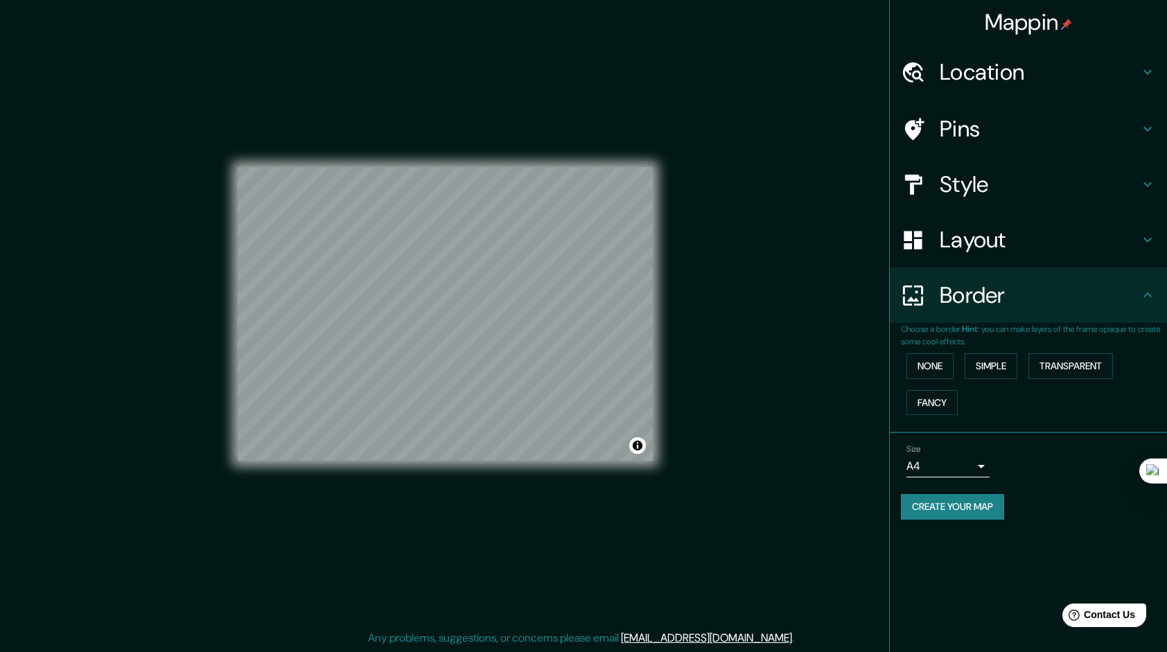
click at [1141, 73] on icon at bounding box center [1147, 72] width 17 height 17
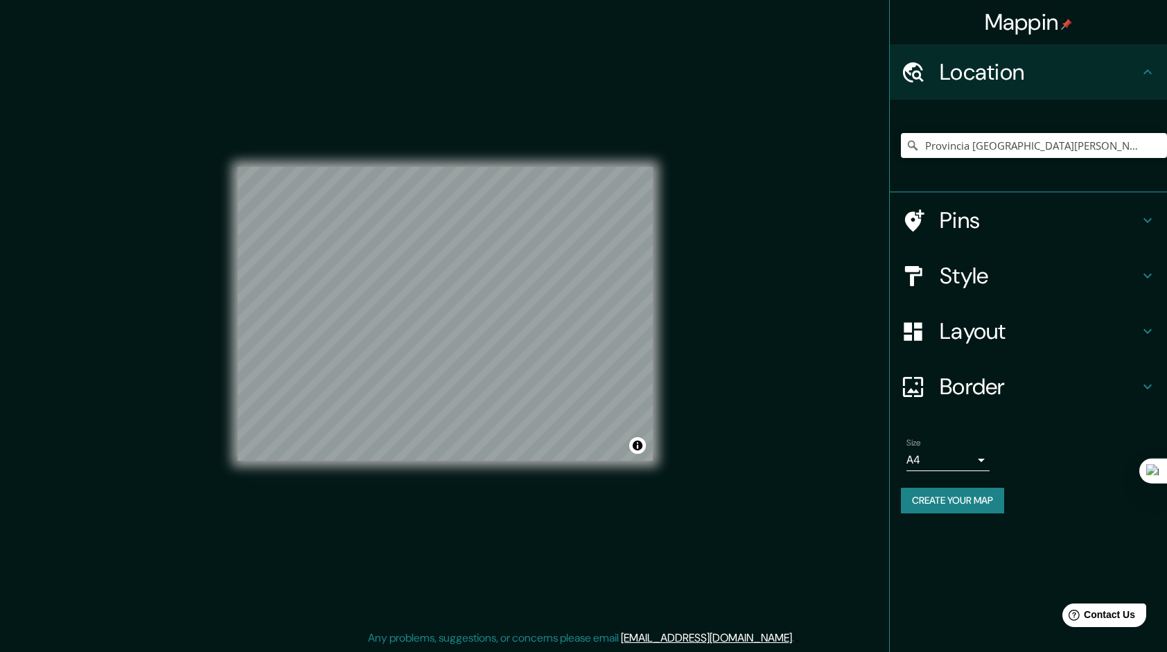
click at [937, 497] on button "Create your map" at bounding box center [952, 501] width 103 height 26
click at [946, 501] on button "Create your map" at bounding box center [952, 501] width 103 height 26
click at [955, 511] on button "Create your map" at bounding box center [952, 501] width 103 height 26
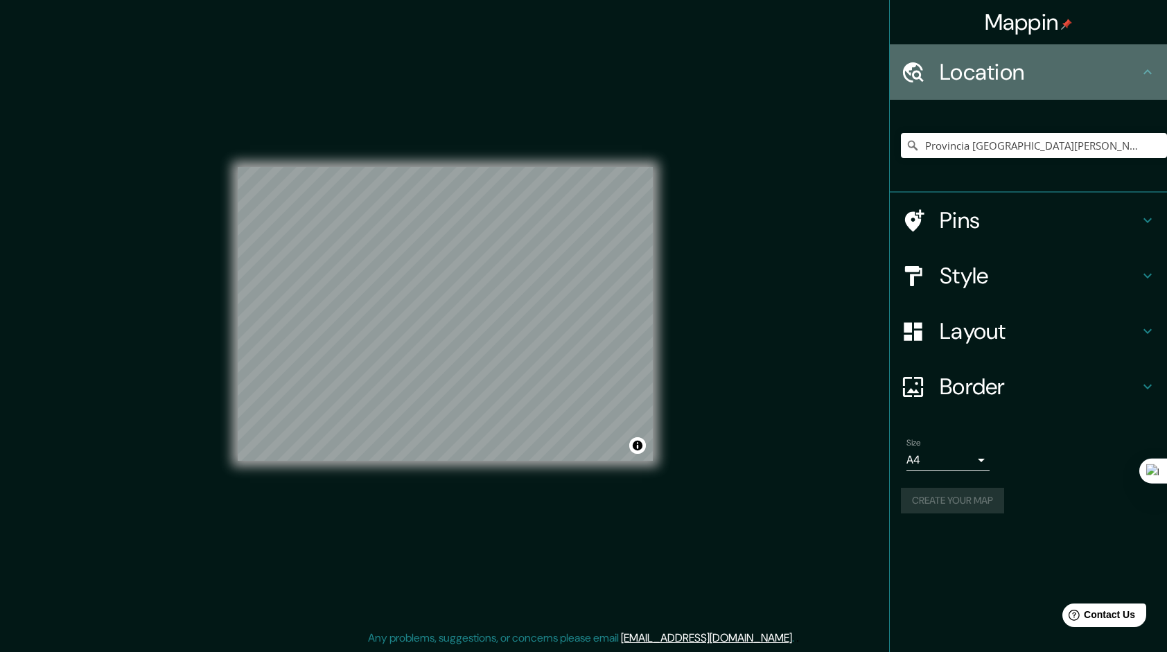
click at [1140, 65] on icon at bounding box center [1147, 72] width 17 height 17
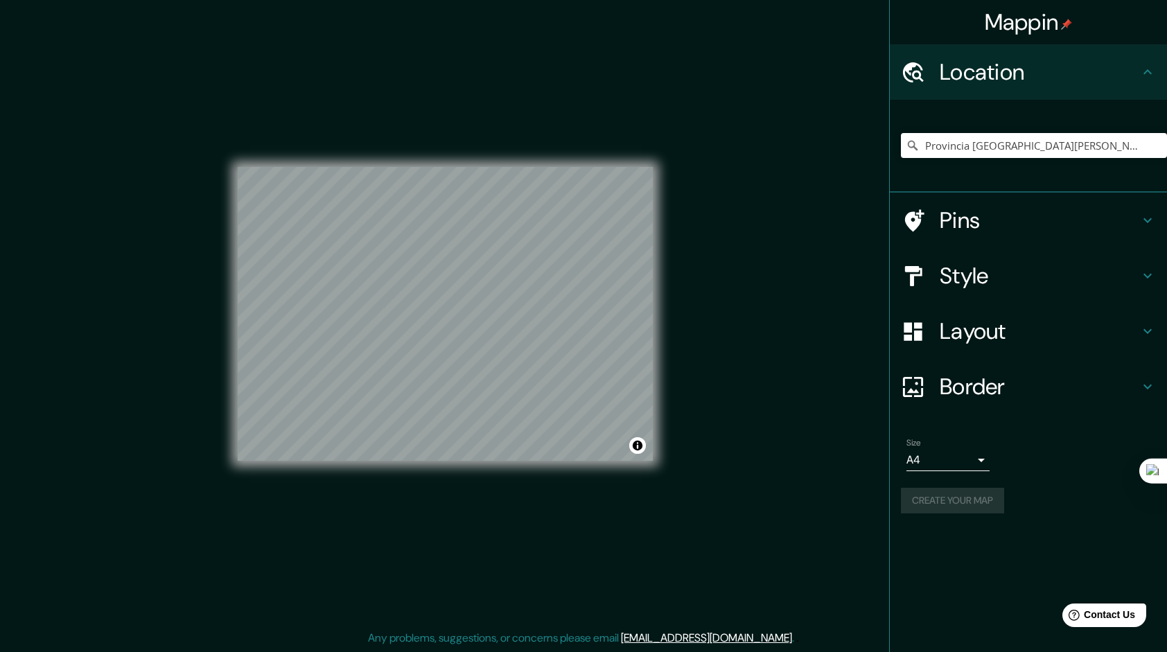
click at [931, 508] on div "Create your map" at bounding box center [1028, 501] width 255 height 26
click at [1022, 513] on div "Size A4 single Create your map" at bounding box center [1028, 478] width 255 height 92
click at [973, 508] on div "Create your map" at bounding box center [1028, 501] width 255 height 26
click at [971, 501] on div "Create your map" at bounding box center [1028, 501] width 255 height 26
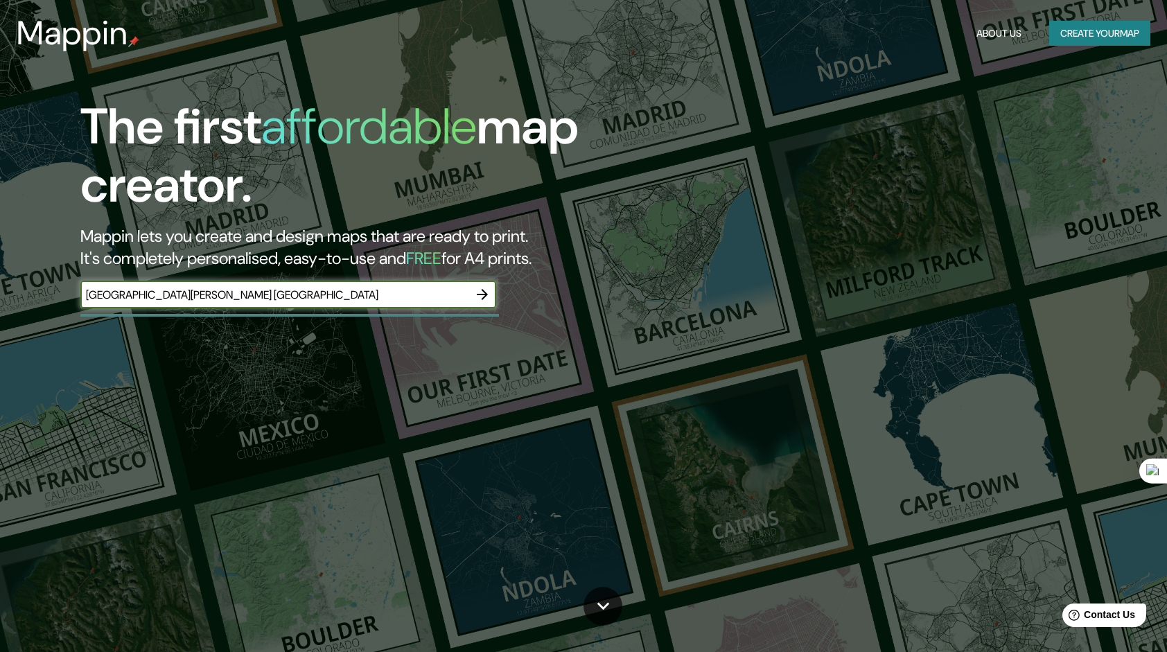
type input "[GEOGRAPHIC_DATA][PERSON_NAME] [GEOGRAPHIC_DATA]"
click at [479, 287] on icon "button" at bounding box center [482, 294] width 17 height 17
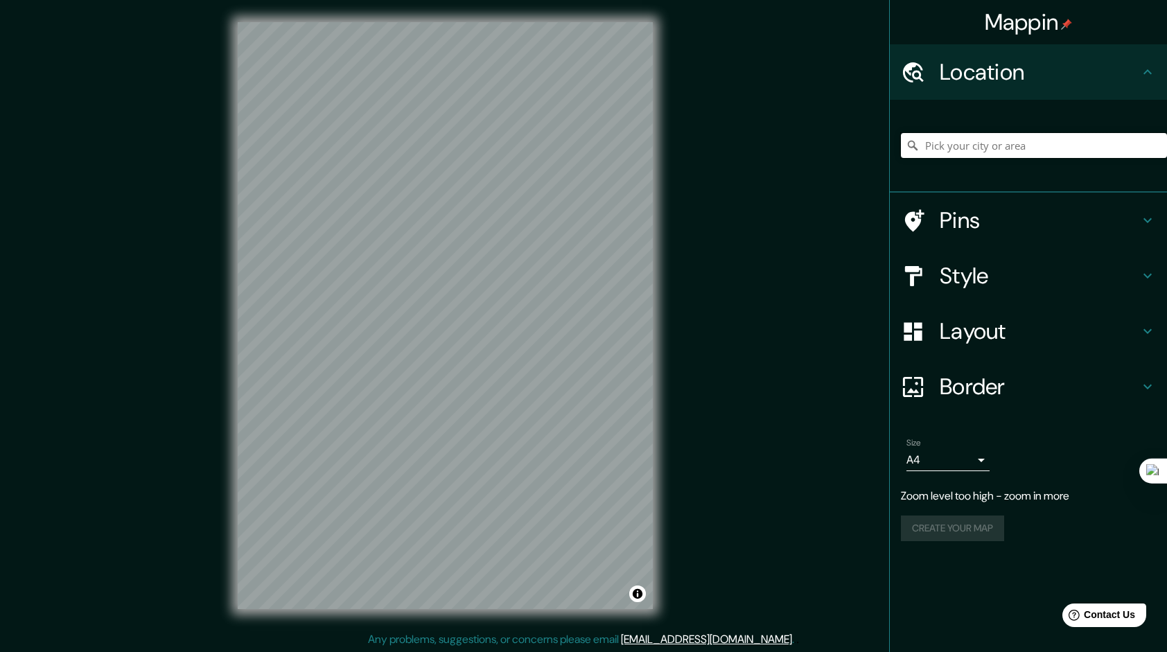
click at [955, 144] on input "Pick your city or area" at bounding box center [1034, 145] width 266 height 25
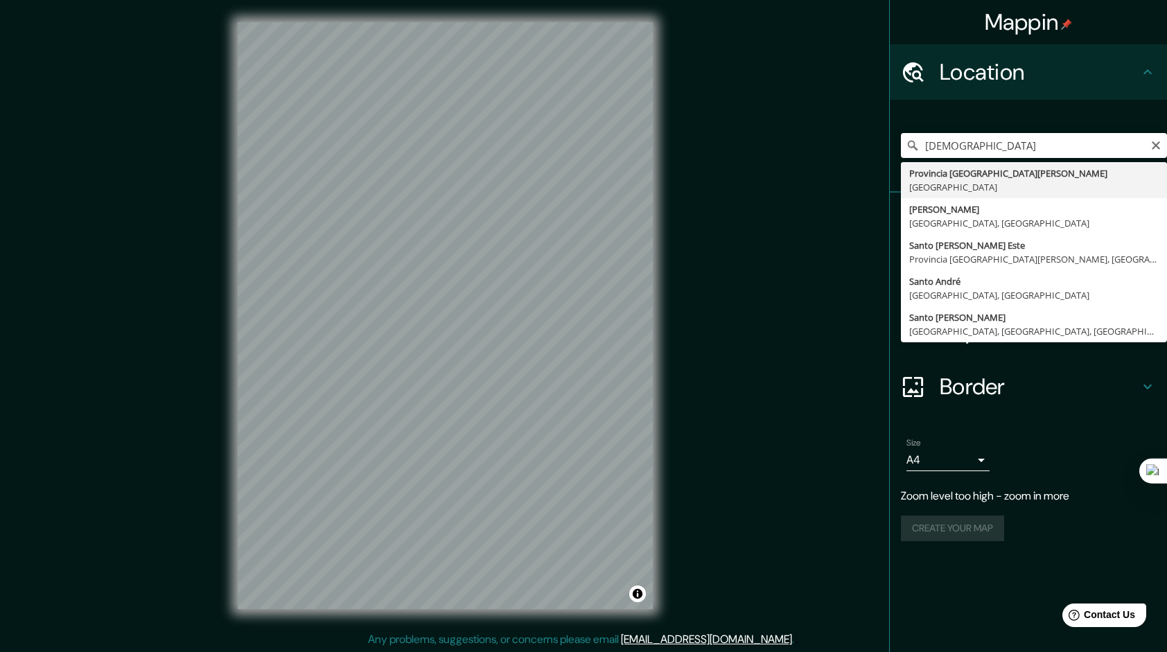
type input "Provincia Santo Domingo, República Dominicana"
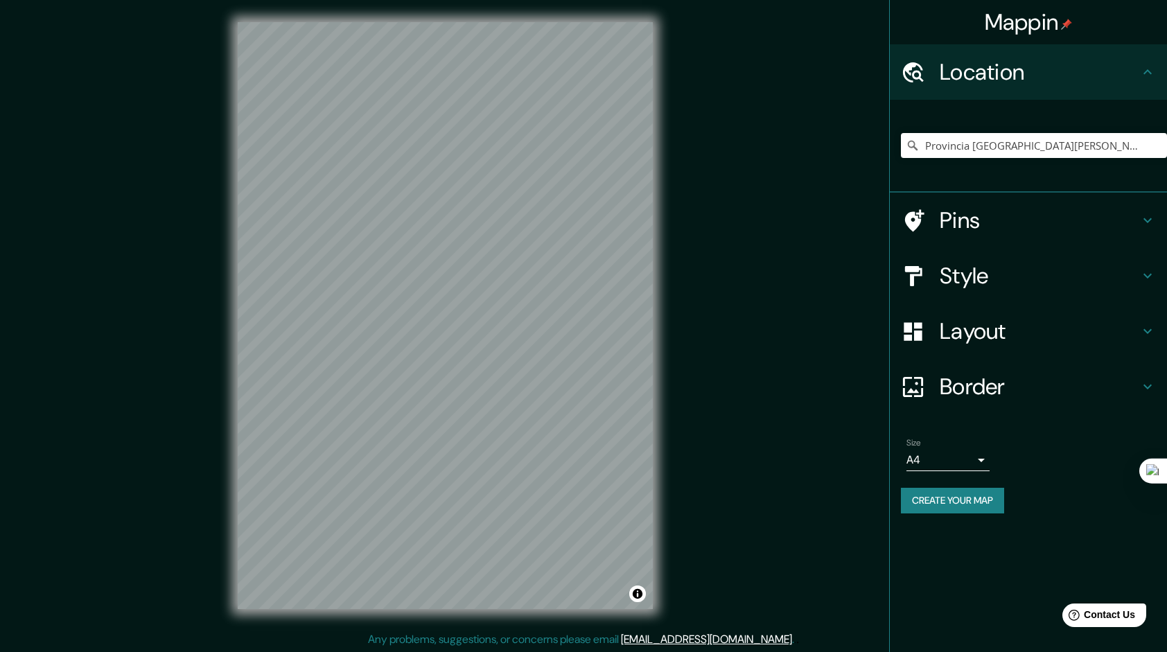
click at [682, 322] on div "Mappin Location Provincia Santo Domingo, República Dominicana Pins Style Layout…" at bounding box center [583, 326] width 1167 height 653
click at [971, 463] on body "Mappin Location Provincia Santo Domingo, República Dominicana Pins Style Layout…" at bounding box center [583, 326] width 1167 height 652
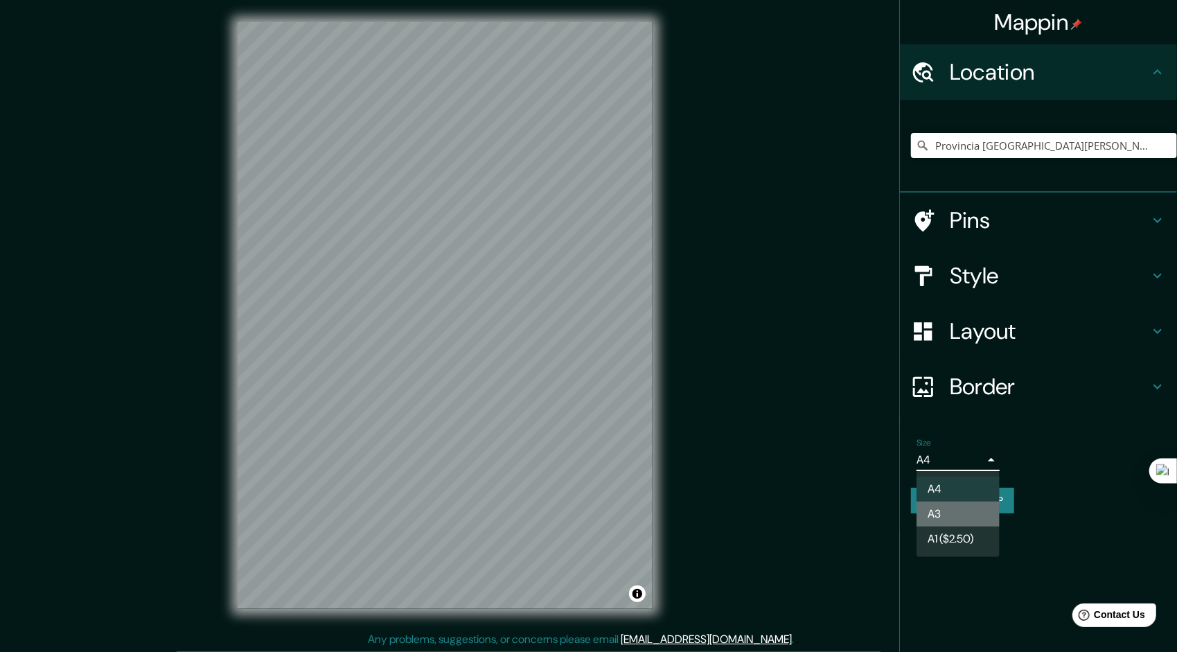
click at [959, 510] on li "A3" at bounding box center [957, 514] width 83 height 25
type input "a4"
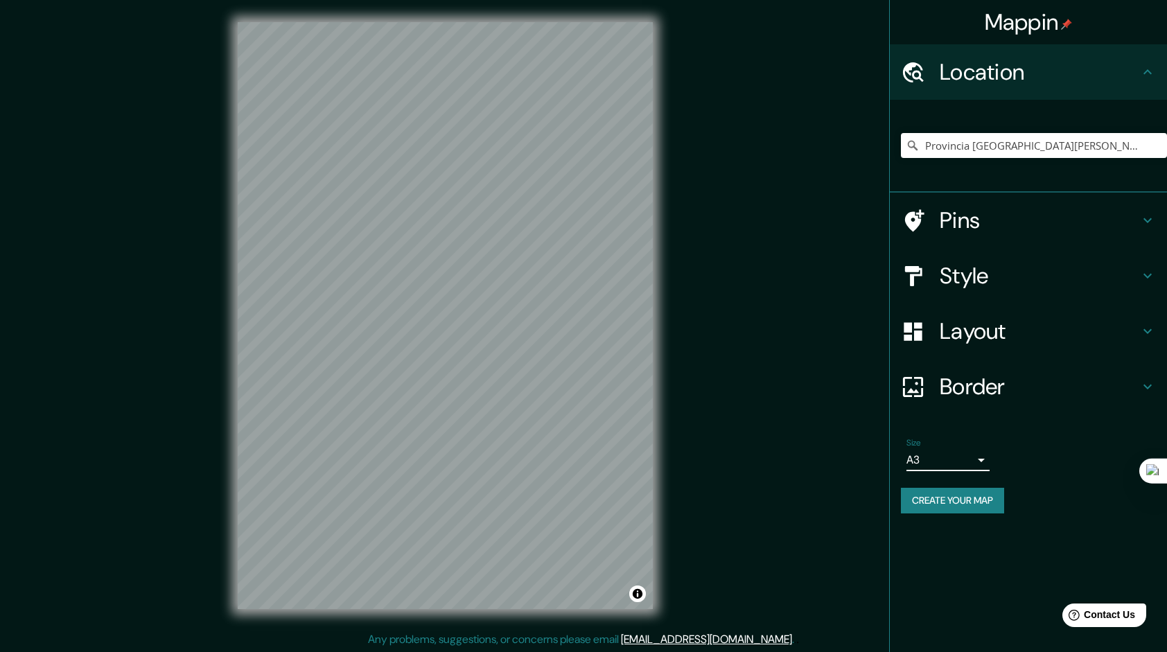
drag, startPoint x: 950, startPoint y: 321, endPoint x: 947, endPoint y: 330, distance: 9.6
click at [950, 322] on h4 "Layout" at bounding box center [1039, 331] width 200 height 28
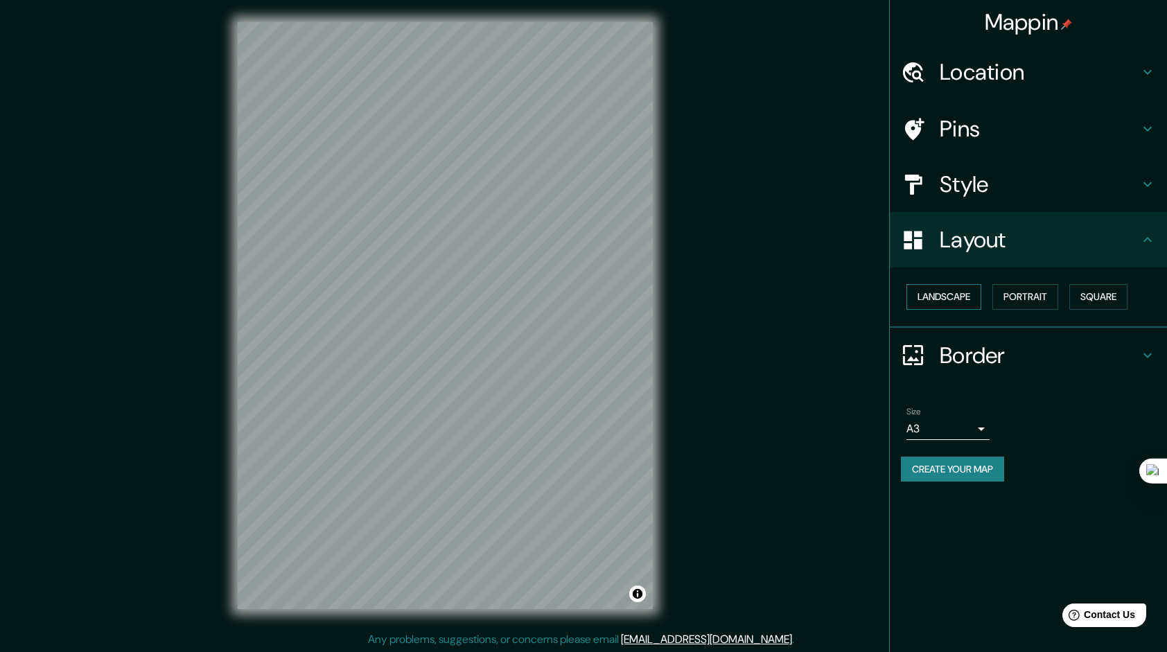
click at [943, 292] on button "Landscape" at bounding box center [943, 297] width 75 height 26
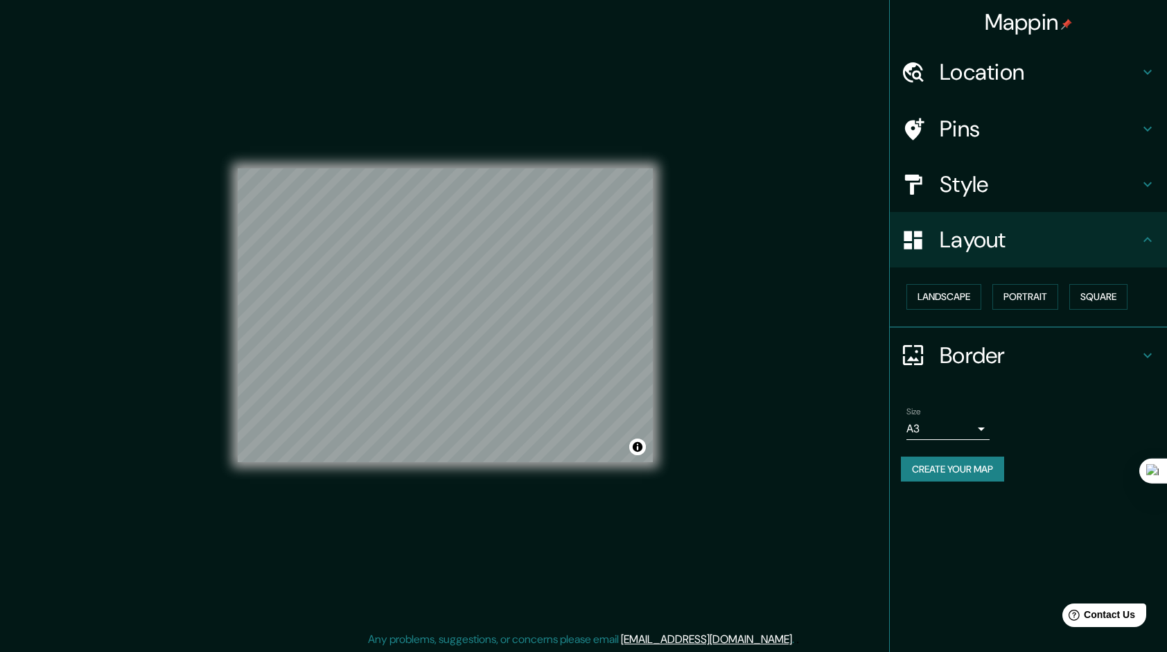
click at [995, 173] on h4 "Style" at bounding box center [1039, 184] width 200 height 28
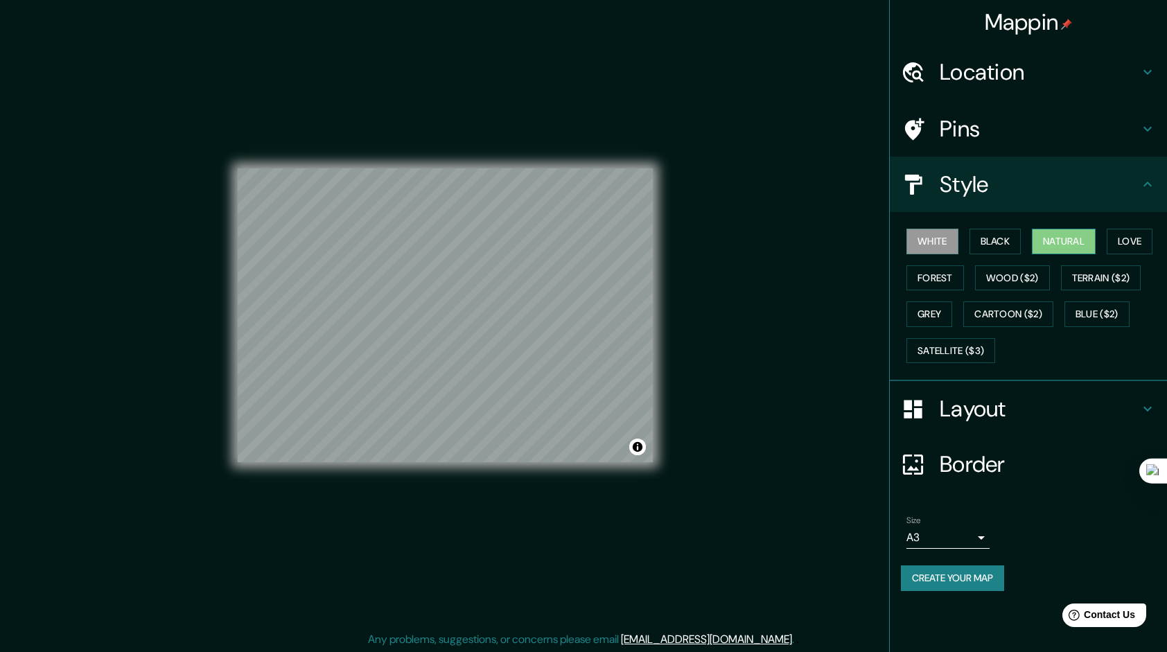
click at [1061, 238] on button "Natural" at bounding box center [1063, 242] width 64 height 26
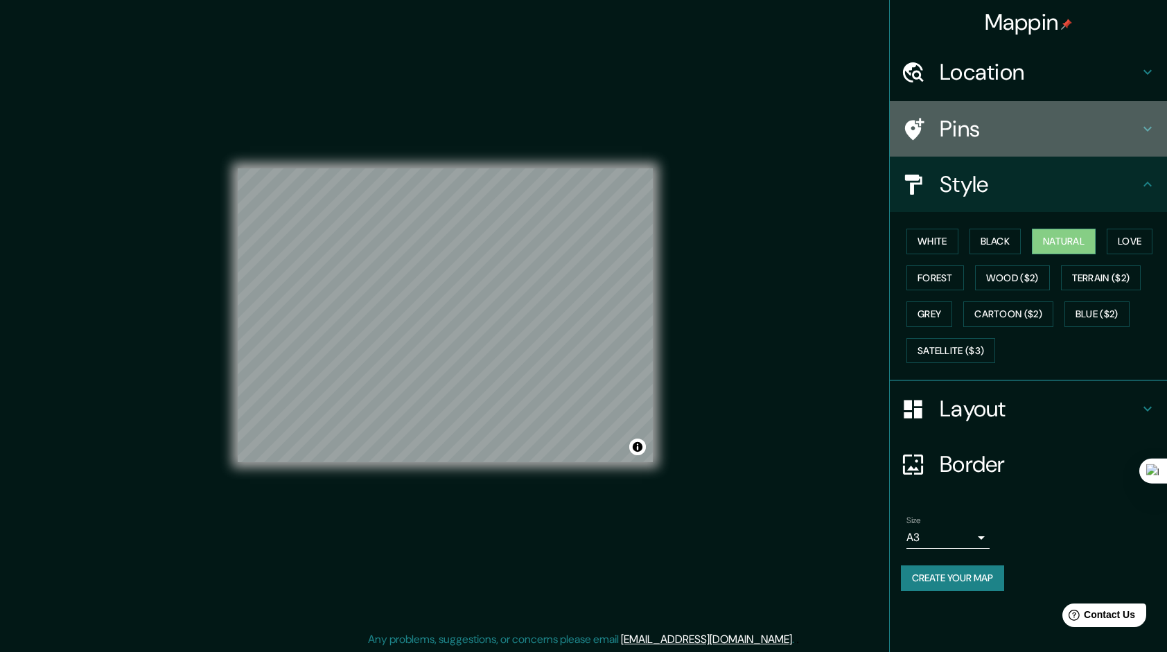
click at [1000, 125] on h4 "Pins" at bounding box center [1039, 129] width 200 height 28
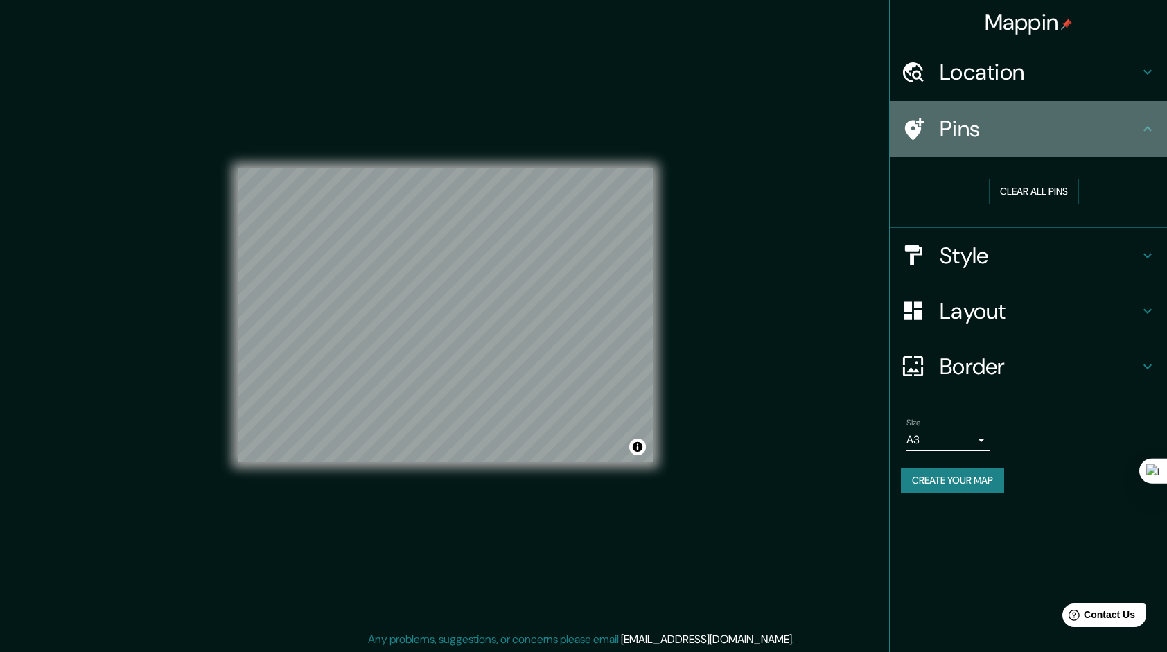
click at [1000, 125] on h4 "Pins" at bounding box center [1039, 129] width 200 height 28
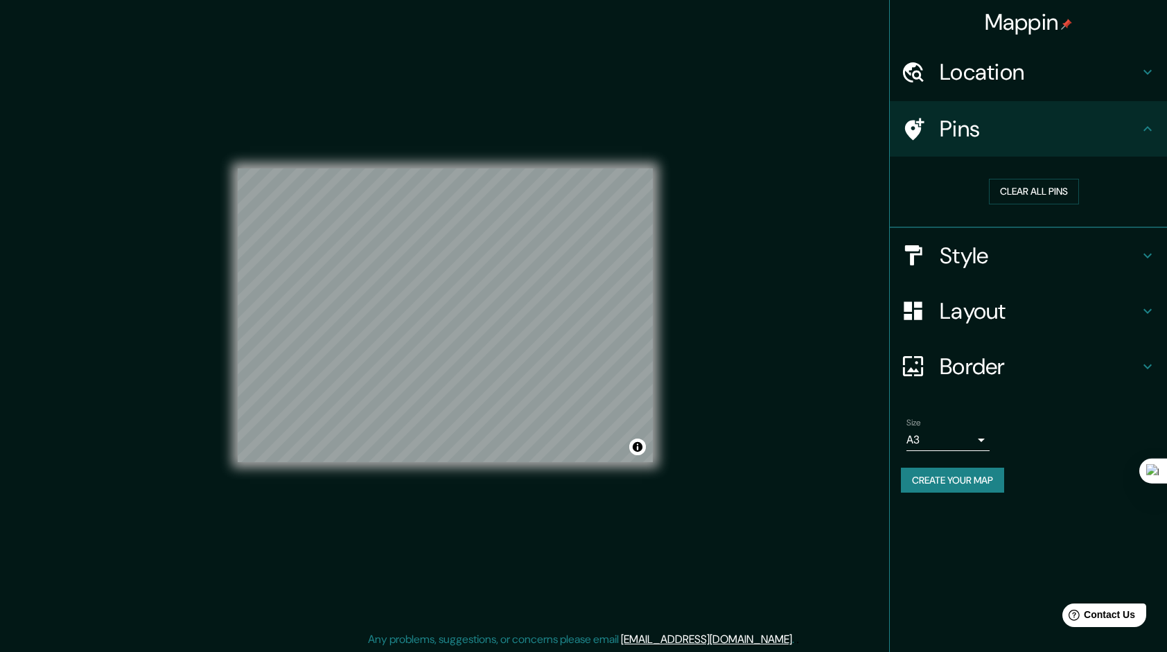
click at [930, 356] on div at bounding box center [920, 366] width 39 height 24
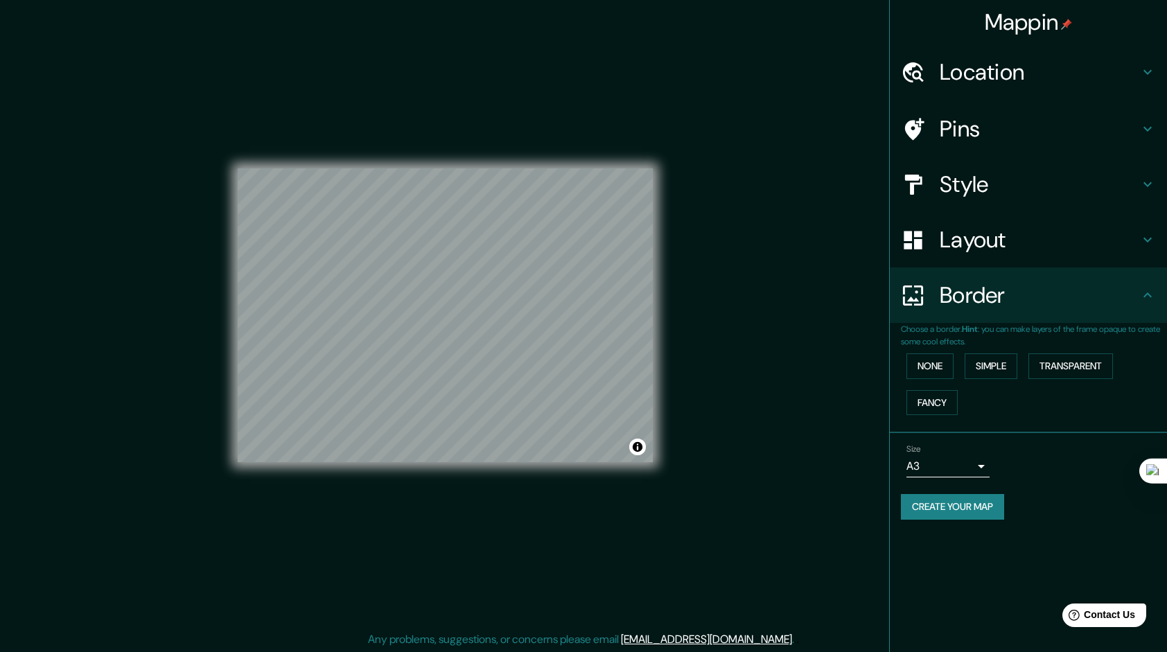
click at [956, 303] on h4 "Border" at bounding box center [1039, 295] width 200 height 28
click at [934, 506] on button "Create your map" at bounding box center [952, 507] width 103 height 26
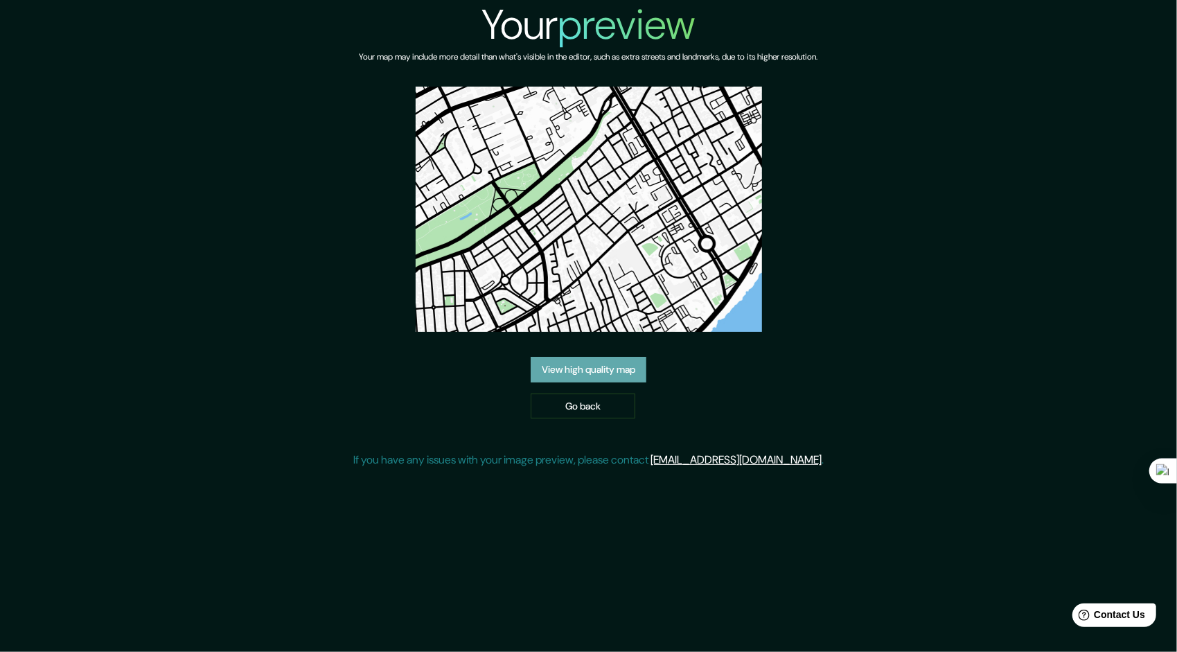
click at [597, 370] on link "View high quality map" at bounding box center [589, 370] width 116 height 26
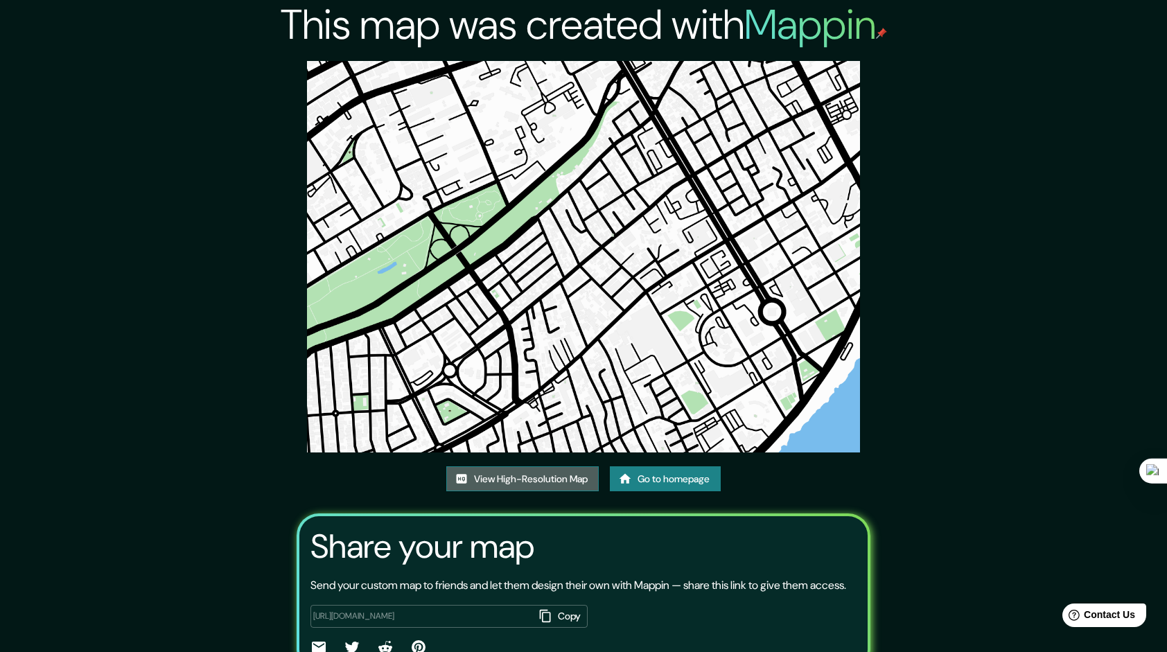
click at [510, 470] on link "View High-Resolution Map" at bounding box center [522, 479] width 152 height 26
